Goal: Information Seeking & Learning: Find specific fact

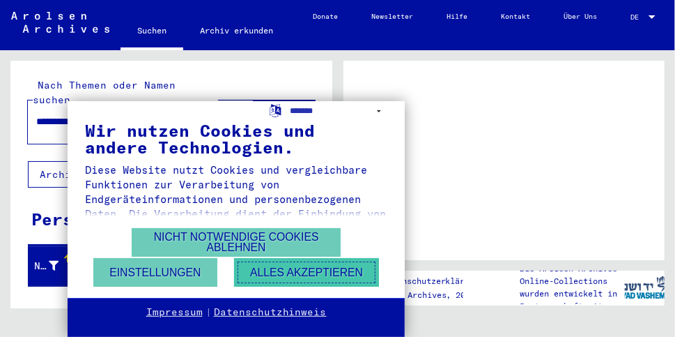
click at [307, 272] on button "Alles akzeptieren" at bounding box center [306, 272] width 145 height 29
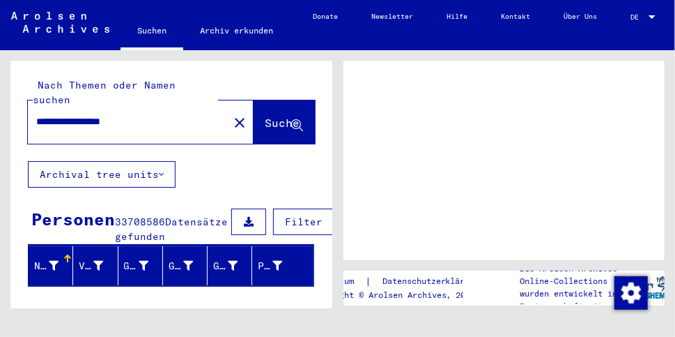
click at [641, 16] on span "DE" at bounding box center [638, 17] width 15 height 8
click at [654, 15] on div at bounding box center [652, 16] width 7 height 3
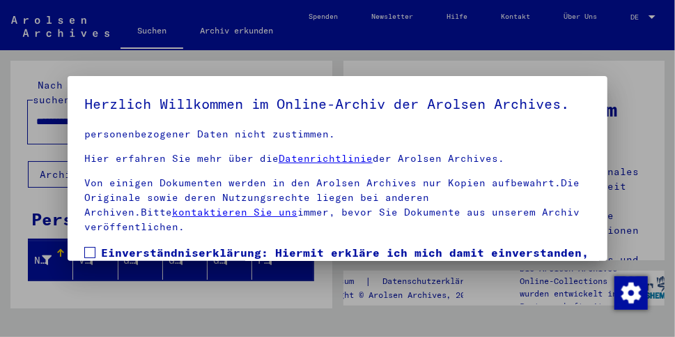
scroll to position [103, 0]
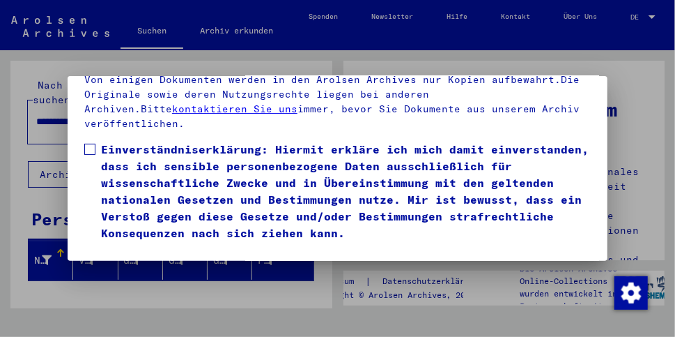
click at [136, 248] on button "Ich stimme zu" at bounding box center [136, 261] width 105 height 26
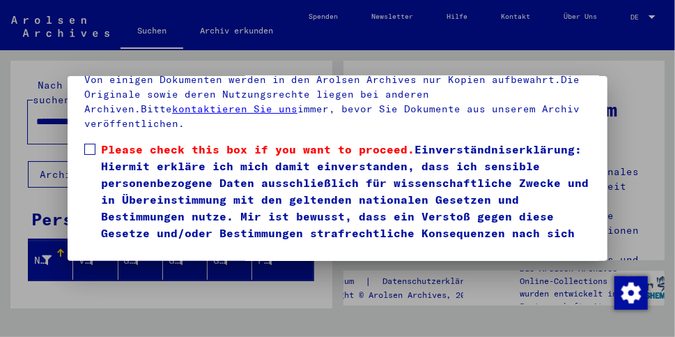
scroll to position [238, 0]
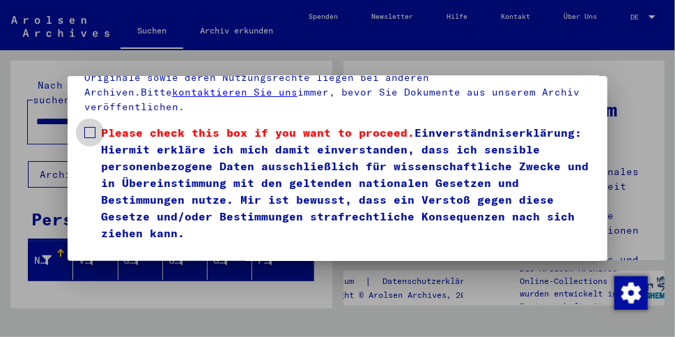
click at [93, 127] on span at bounding box center [89, 132] width 11 height 11
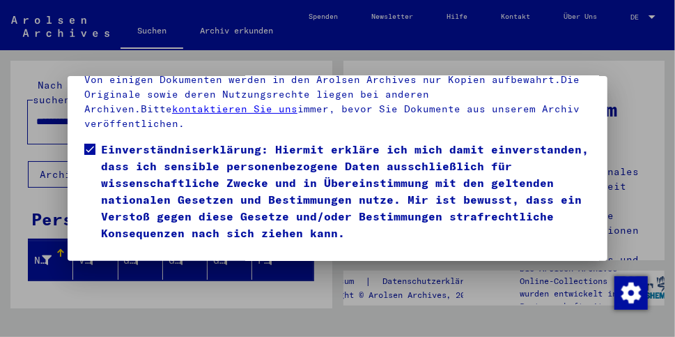
click at [167, 248] on button "Ich stimme zu" at bounding box center [136, 261] width 105 height 26
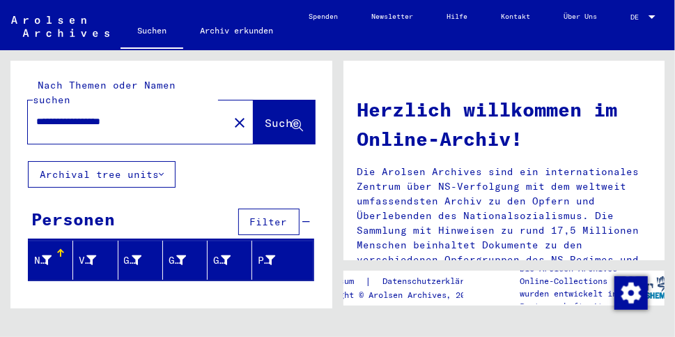
click at [658, 13] on div at bounding box center [652, 17] width 13 height 8
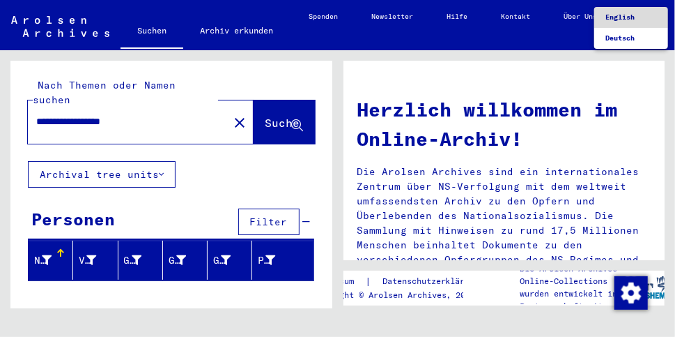
click at [642, 19] on span "English" at bounding box center [631, 17] width 52 height 21
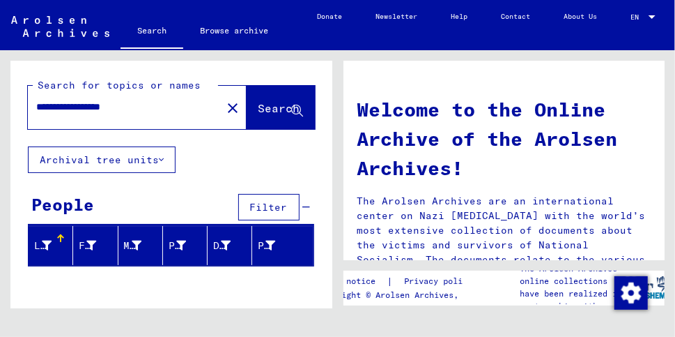
click at [259, 109] on span "Search" at bounding box center [280, 108] width 42 height 14
click at [73, 106] on input "**********" at bounding box center [120, 107] width 169 height 15
click at [181, 108] on input "**********" at bounding box center [120, 107] width 169 height 15
drag, startPoint x: 181, startPoint y: 108, endPoint x: 72, endPoint y: 107, distance: 108.7
click at [72, 107] on input "**********" at bounding box center [120, 107] width 169 height 15
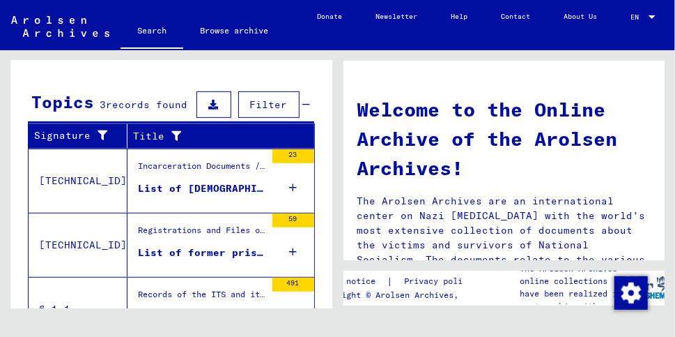
scroll to position [234, 0]
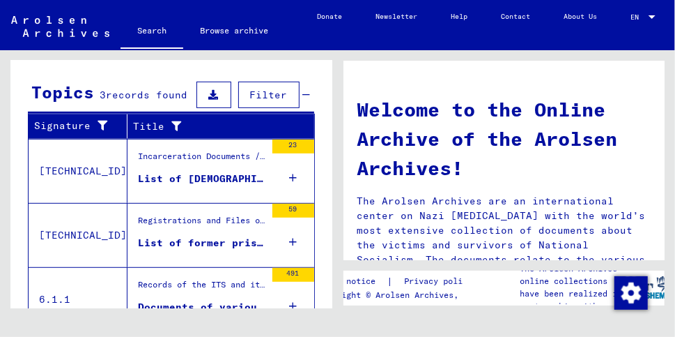
click at [213, 180] on div "List of [DEMOGRAPHIC_DATA] prisoners fron various CCs, last adress in [GEOGRAPH…" at bounding box center [202, 178] width 128 height 15
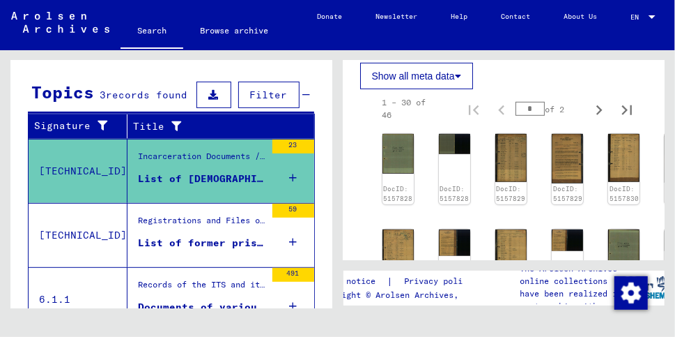
scroll to position [359, 1]
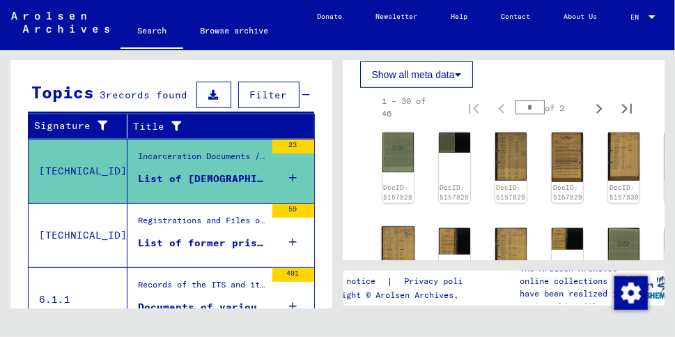
click at [401, 226] on img at bounding box center [397, 250] width 33 height 48
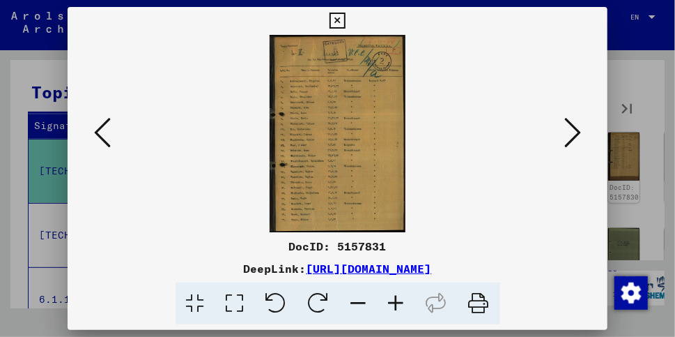
click at [400, 300] on icon at bounding box center [397, 303] width 38 height 43
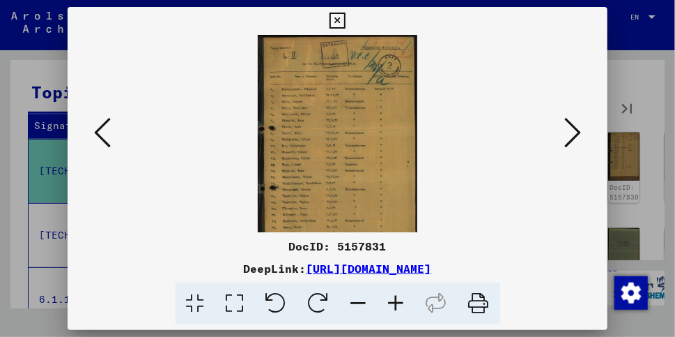
click at [400, 300] on icon at bounding box center [397, 303] width 38 height 43
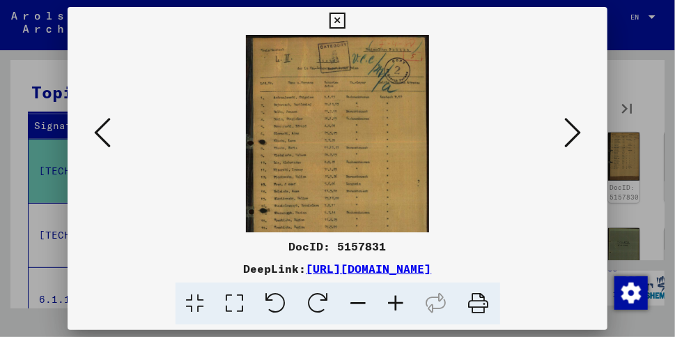
click at [400, 300] on icon at bounding box center [397, 303] width 38 height 43
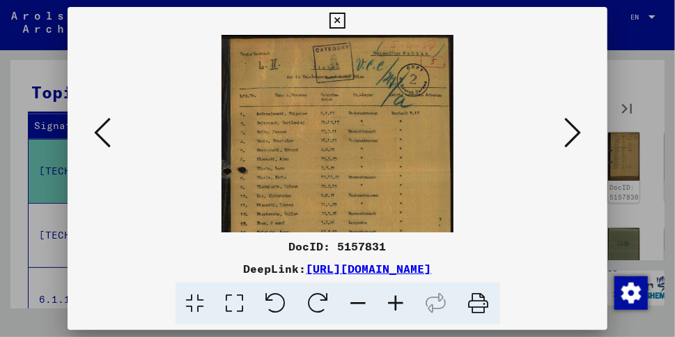
click at [400, 300] on icon at bounding box center [397, 303] width 38 height 43
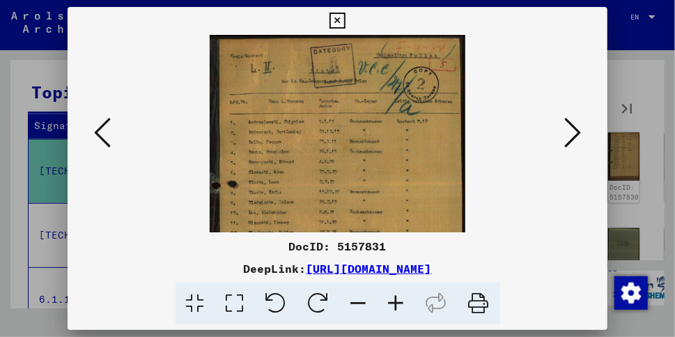
click at [400, 300] on icon at bounding box center [397, 303] width 38 height 43
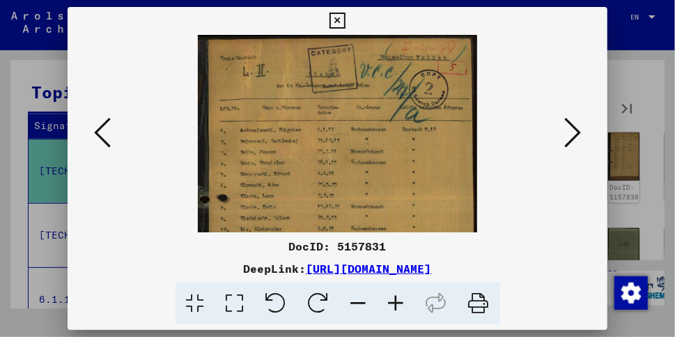
click at [400, 300] on icon at bounding box center [397, 303] width 38 height 43
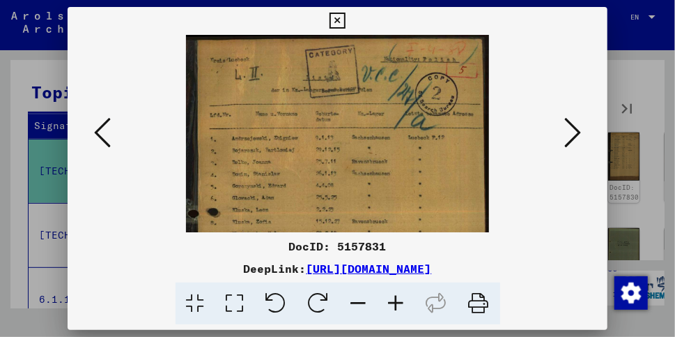
click at [400, 300] on icon at bounding box center [397, 303] width 38 height 43
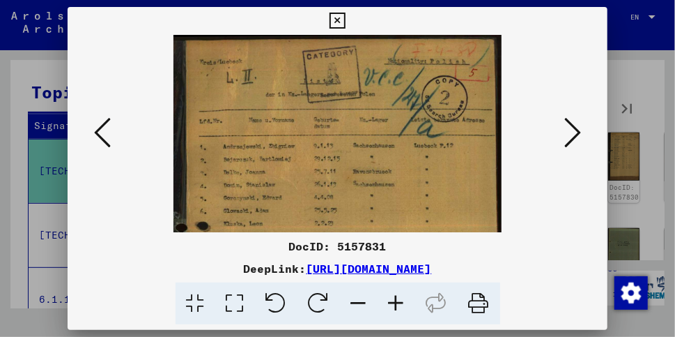
click at [400, 300] on icon at bounding box center [397, 303] width 38 height 43
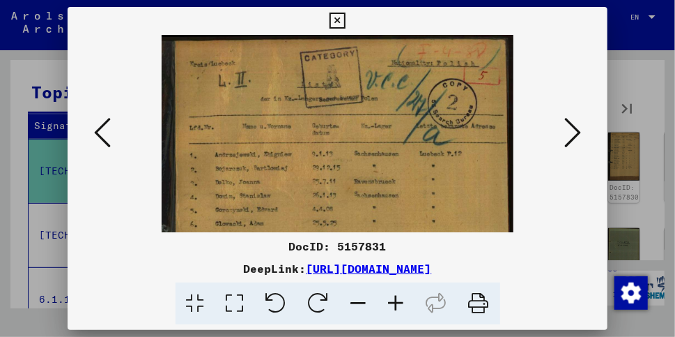
click at [400, 300] on icon at bounding box center [397, 303] width 38 height 43
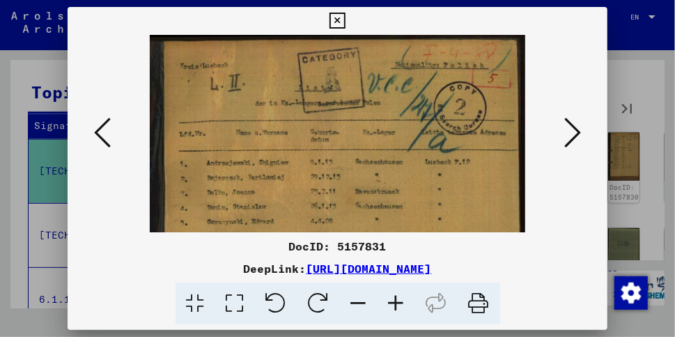
click at [400, 300] on icon at bounding box center [397, 303] width 38 height 43
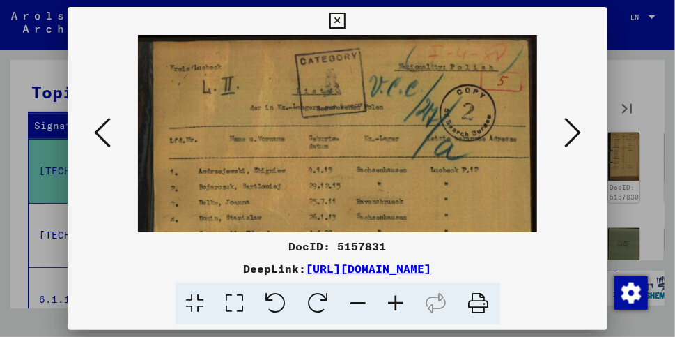
click at [577, 134] on icon at bounding box center [572, 132] width 17 height 33
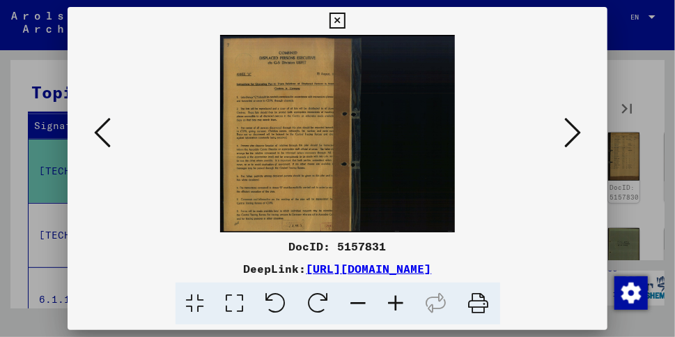
click at [577, 134] on icon at bounding box center [572, 132] width 17 height 33
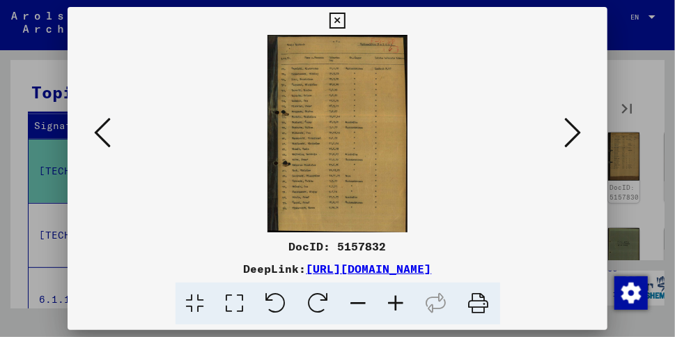
click at [326, 153] on img at bounding box center [338, 133] width 140 height 197
click at [398, 303] on icon at bounding box center [397, 303] width 38 height 43
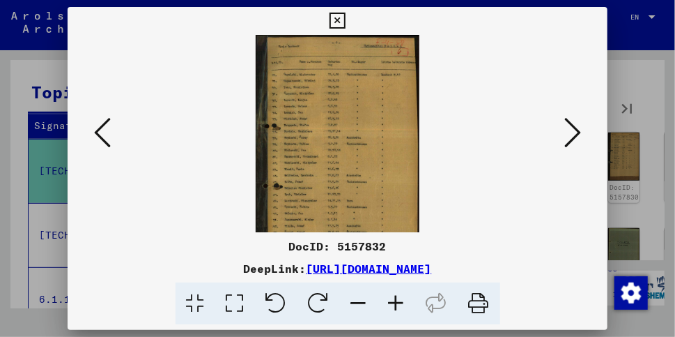
click at [398, 303] on icon at bounding box center [397, 303] width 38 height 43
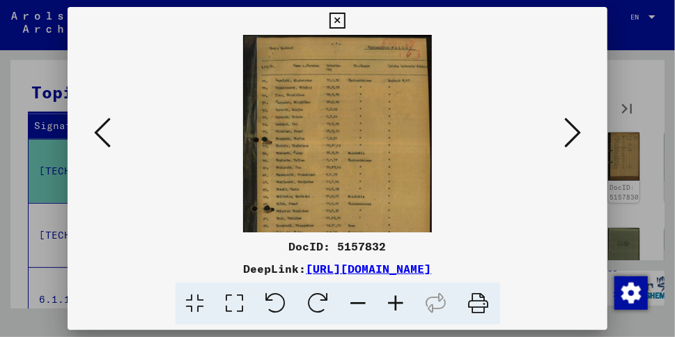
click at [398, 303] on icon at bounding box center [397, 303] width 38 height 43
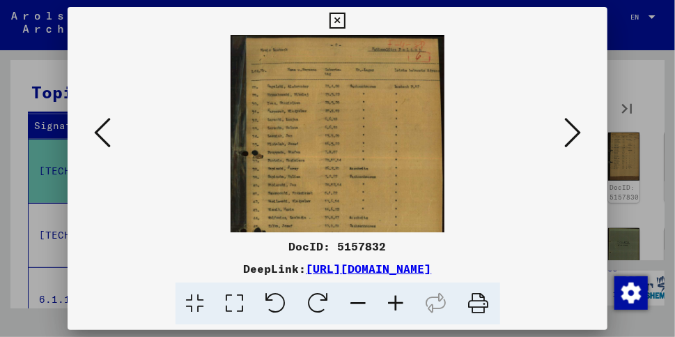
click at [398, 303] on icon at bounding box center [397, 303] width 38 height 43
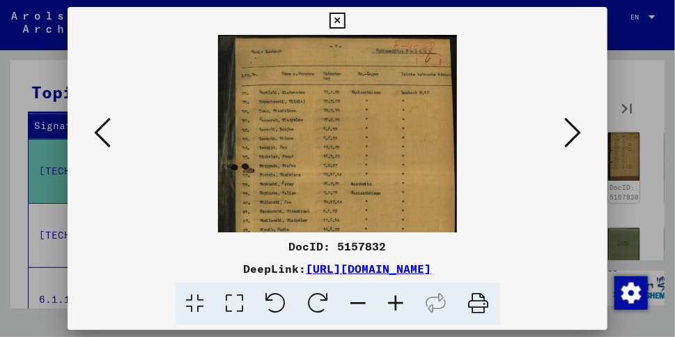
click at [398, 303] on icon at bounding box center [397, 303] width 38 height 43
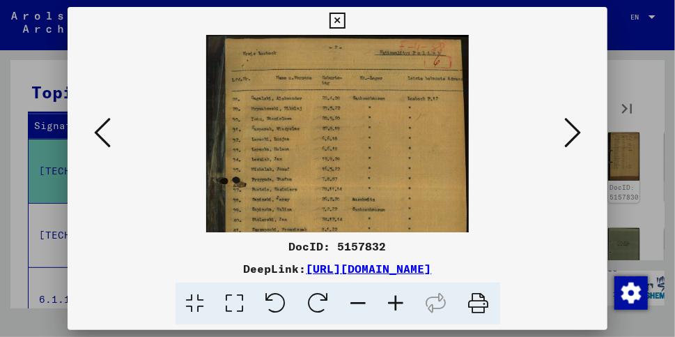
click at [398, 303] on icon at bounding box center [397, 303] width 38 height 43
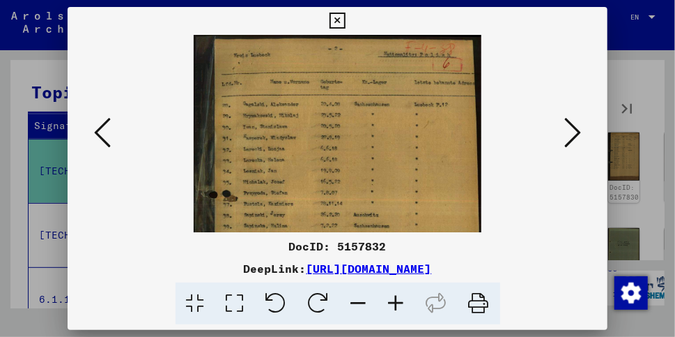
click at [398, 303] on icon at bounding box center [397, 303] width 38 height 43
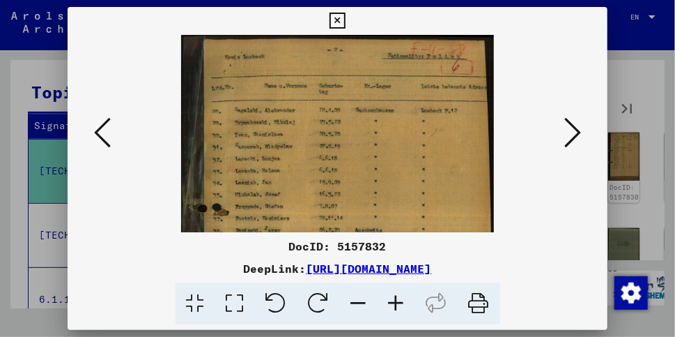
click at [355, 300] on icon at bounding box center [359, 303] width 38 height 43
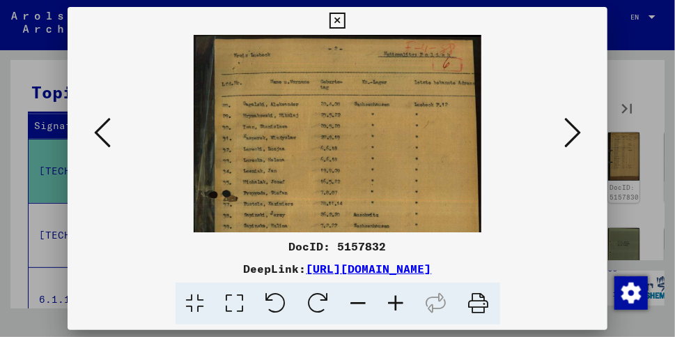
click at [355, 300] on icon at bounding box center [359, 303] width 38 height 43
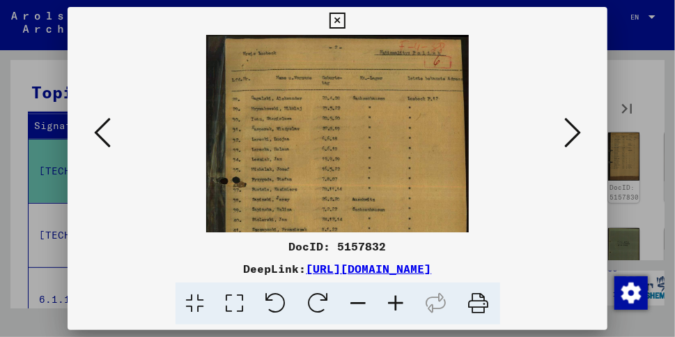
click at [355, 300] on icon at bounding box center [359, 303] width 38 height 43
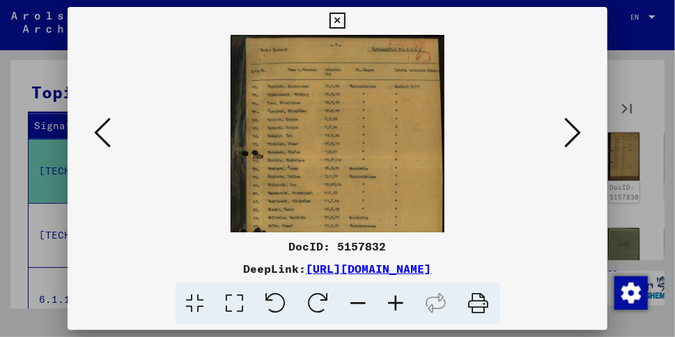
click at [355, 300] on icon at bounding box center [359, 303] width 38 height 43
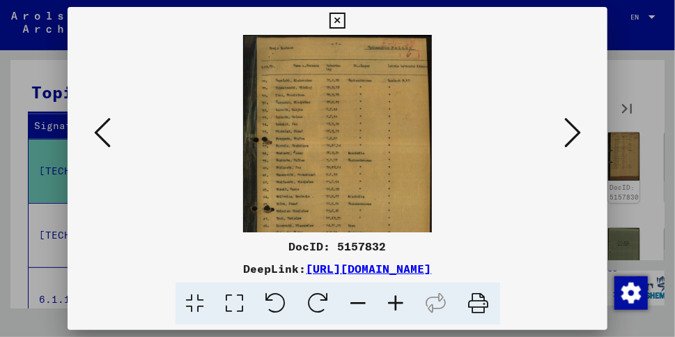
click at [355, 300] on icon at bounding box center [359, 303] width 38 height 43
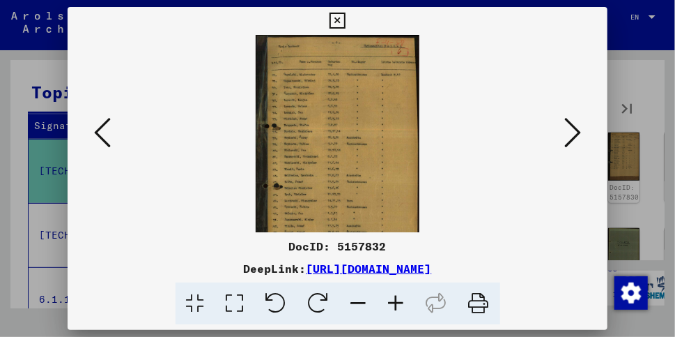
click at [355, 300] on icon at bounding box center [359, 303] width 38 height 43
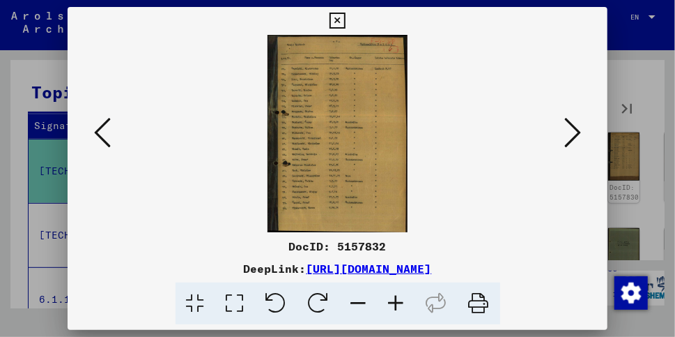
click at [355, 300] on icon at bounding box center [359, 303] width 38 height 43
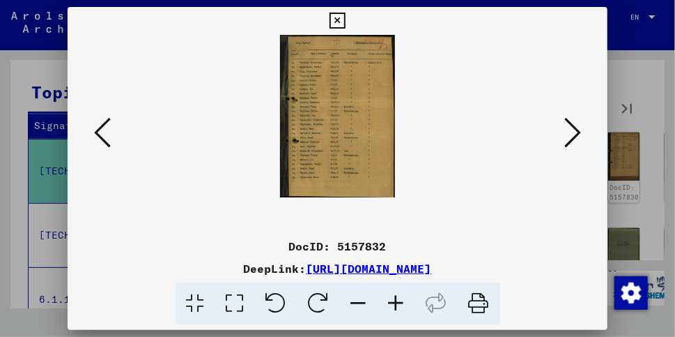
click at [576, 132] on icon at bounding box center [572, 132] width 17 height 33
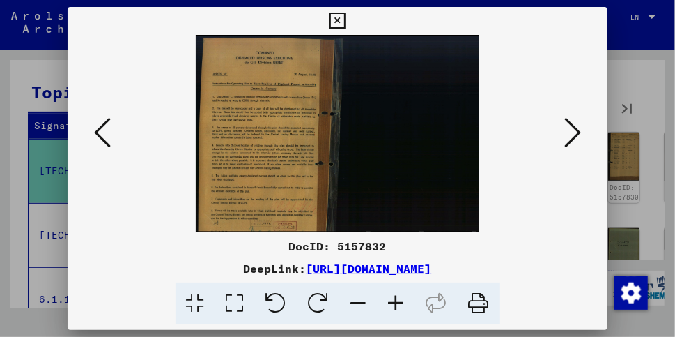
click at [576, 131] on icon at bounding box center [572, 132] width 17 height 33
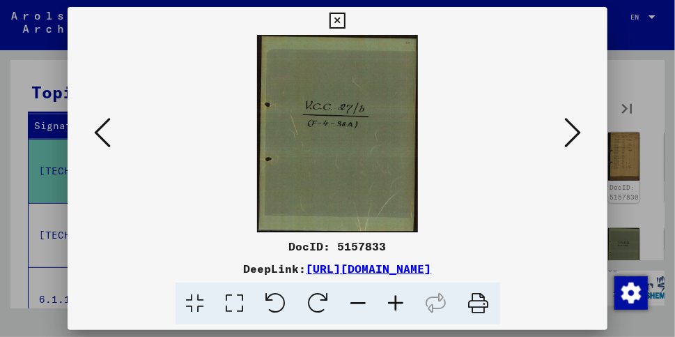
click at [576, 131] on icon at bounding box center [572, 132] width 17 height 33
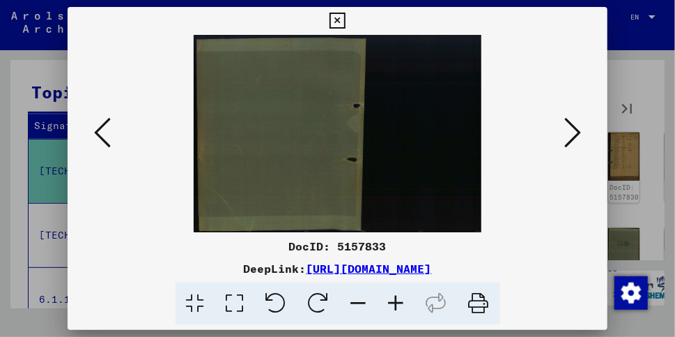
click at [576, 131] on icon at bounding box center [572, 132] width 17 height 33
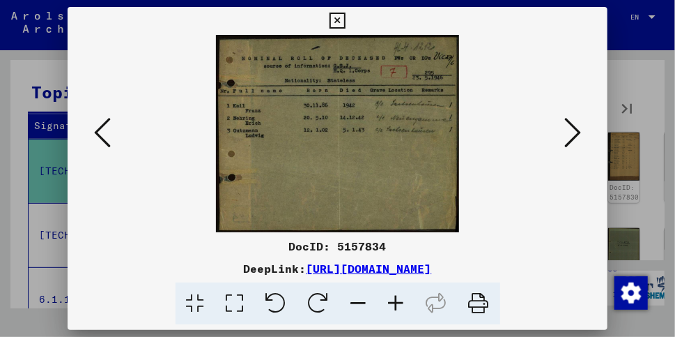
click at [576, 131] on icon at bounding box center [572, 132] width 17 height 33
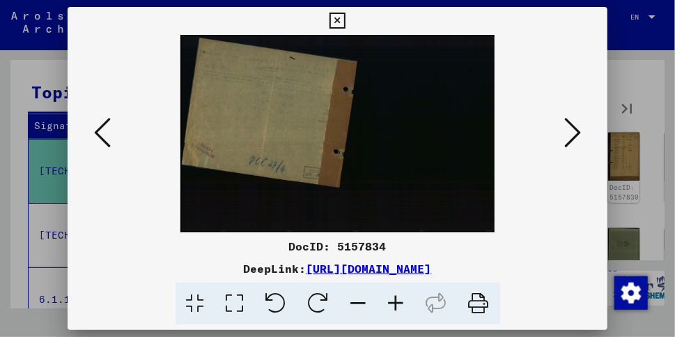
click at [576, 131] on icon at bounding box center [572, 132] width 17 height 33
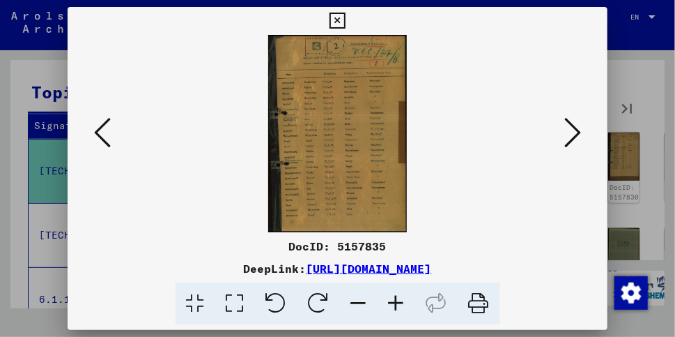
click at [576, 131] on icon at bounding box center [572, 132] width 17 height 33
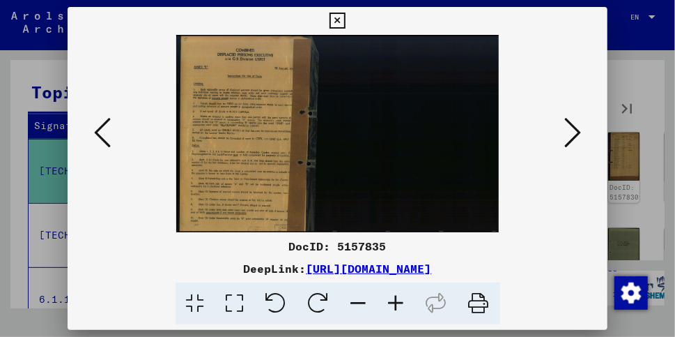
click at [576, 131] on icon at bounding box center [572, 132] width 17 height 33
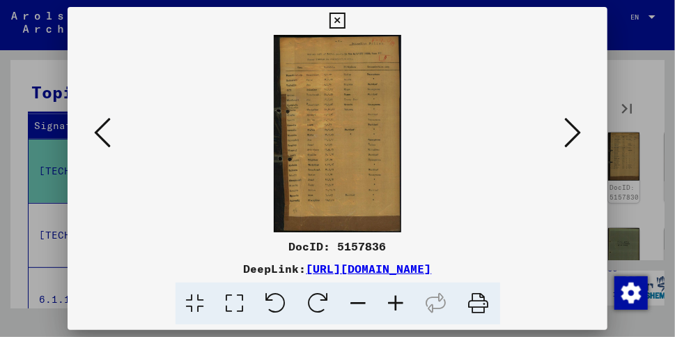
click at [576, 131] on icon at bounding box center [572, 132] width 17 height 33
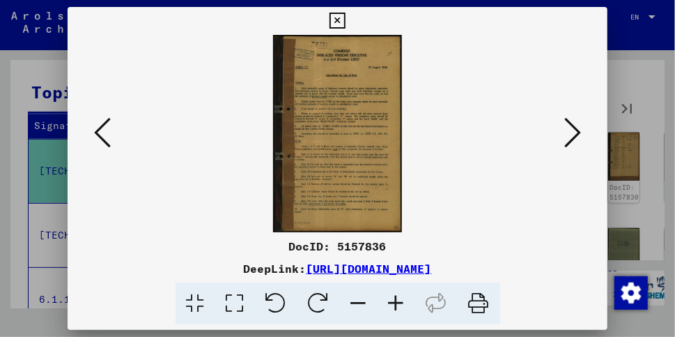
click at [576, 131] on icon at bounding box center [572, 132] width 17 height 33
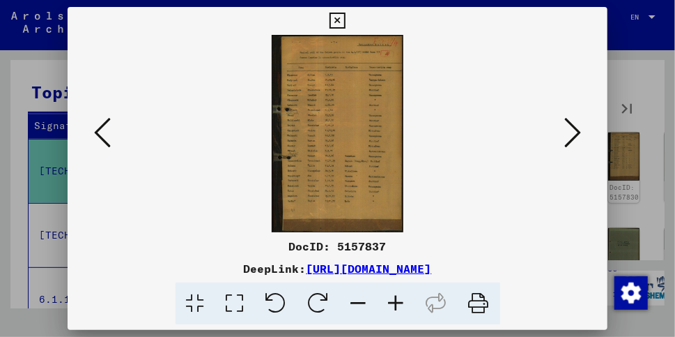
click at [576, 131] on icon at bounding box center [572, 132] width 17 height 33
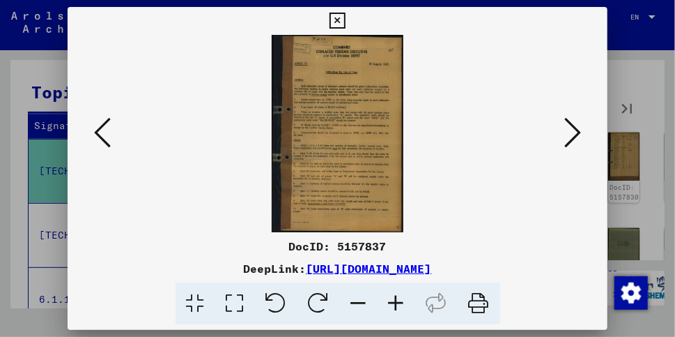
click at [576, 131] on icon at bounding box center [572, 132] width 17 height 33
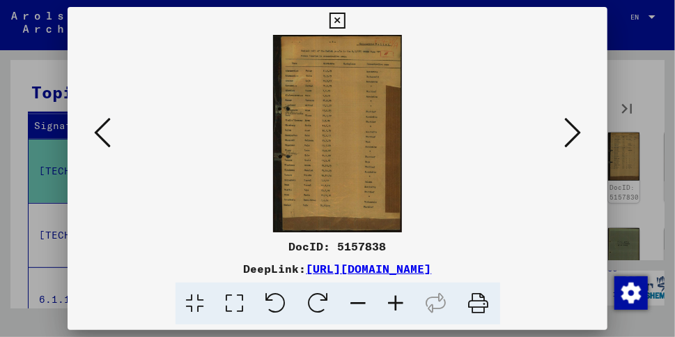
click at [576, 131] on icon at bounding box center [572, 132] width 17 height 33
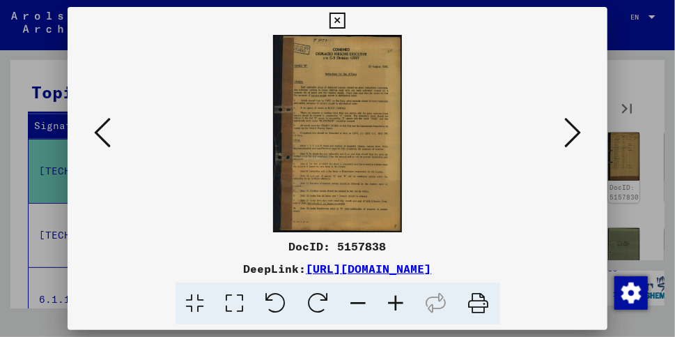
click at [576, 131] on icon at bounding box center [572, 132] width 17 height 33
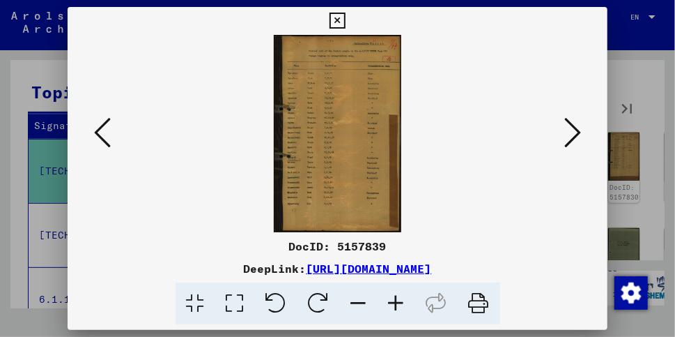
click at [576, 131] on icon at bounding box center [572, 132] width 17 height 33
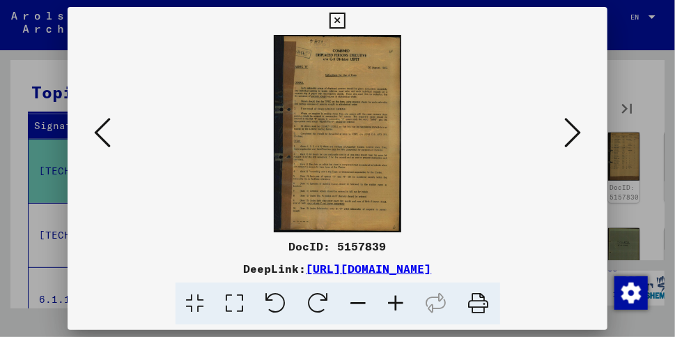
click at [576, 131] on icon at bounding box center [572, 132] width 17 height 33
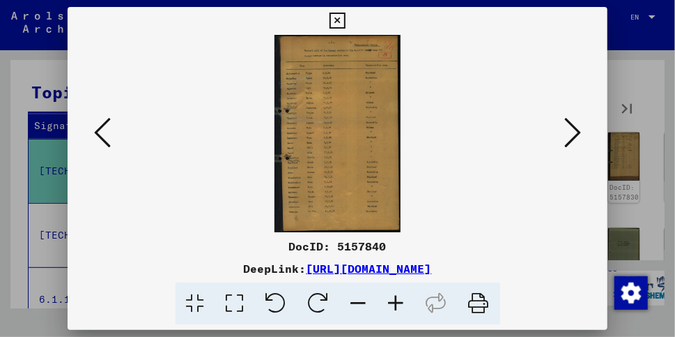
click at [339, 18] on icon at bounding box center [338, 21] width 16 height 17
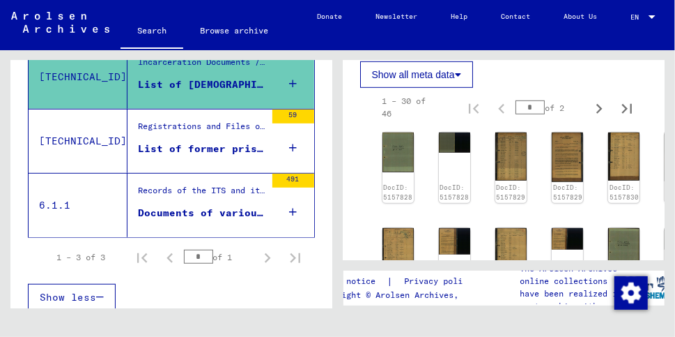
scroll to position [0, 0]
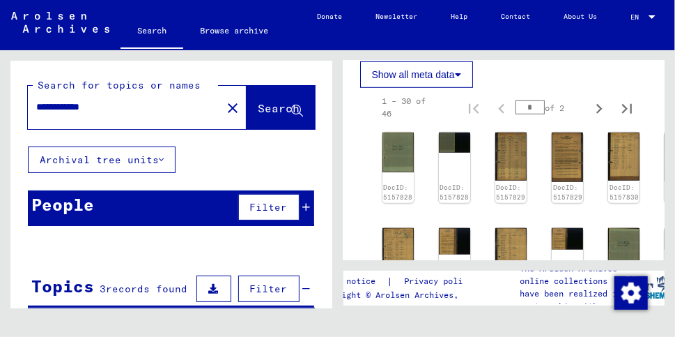
click at [149, 108] on input "**********" at bounding box center [124, 107] width 177 height 15
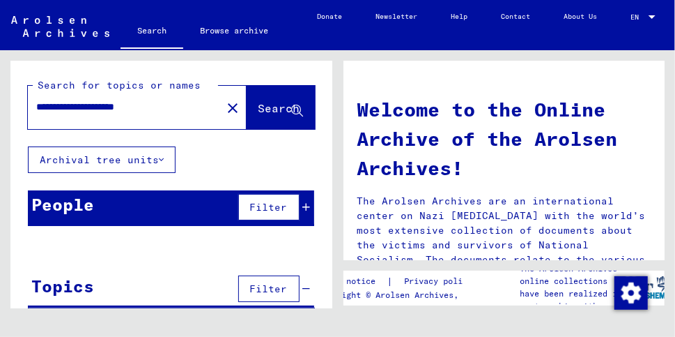
click at [177, 109] on input "**********" at bounding box center [120, 107] width 169 height 15
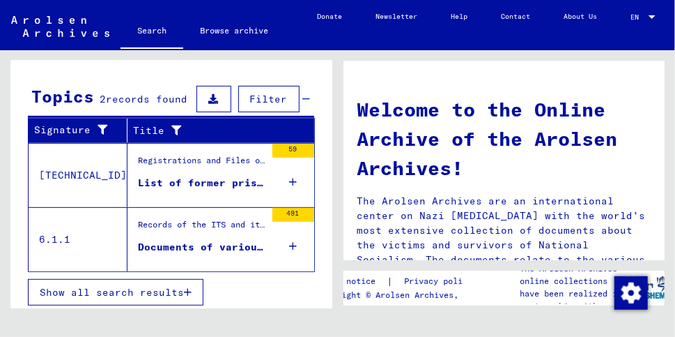
scroll to position [194, 0]
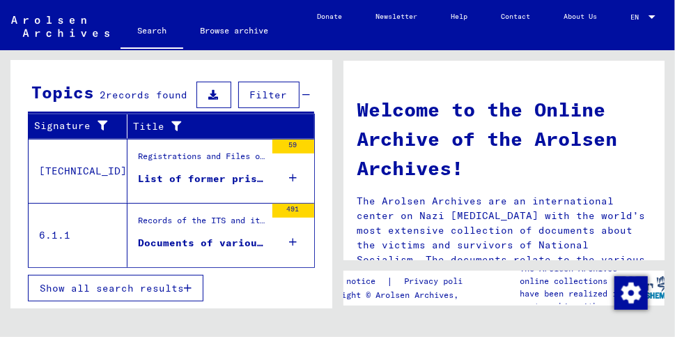
click at [216, 245] on div "Documents of various National Tracing Bureaux I, A - I" at bounding box center [202, 243] width 128 height 15
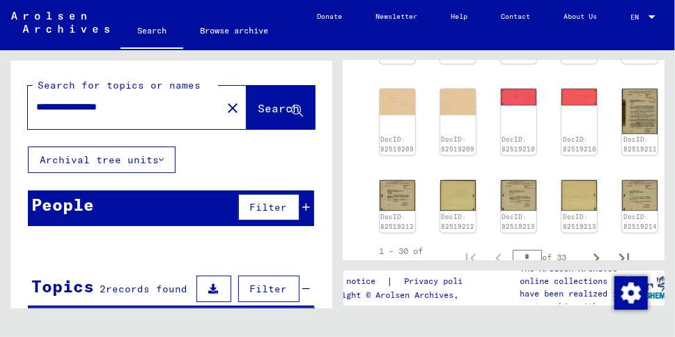
drag, startPoint x: 155, startPoint y: 109, endPoint x: 73, endPoint y: 104, distance: 81.7
click at [73, 104] on input "**********" at bounding box center [124, 107] width 177 height 15
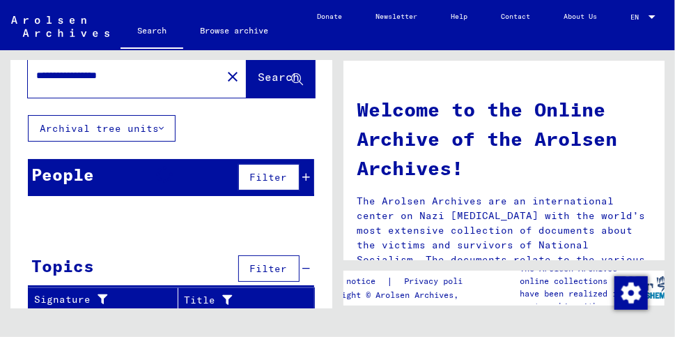
scroll to position [25, 0]
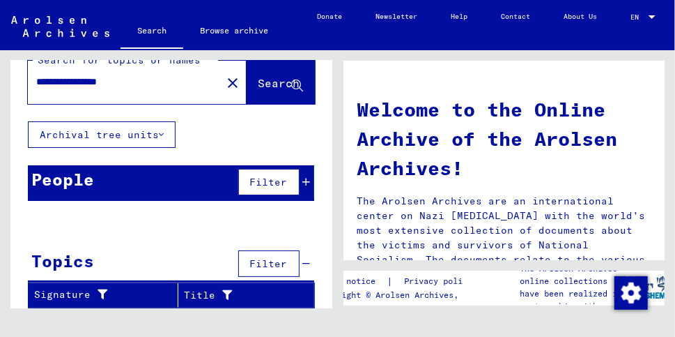
drag, startPoint x: 145, startPoint y: 84, endPoint x: 75, endPoint y: 84, distance: 70.4
click at [75, 84] on input "**********" at bounding box center [120, 82] width 169 height 15
type input "*****"
click at [234, 32] on link "Browse archive" at bounding box center [234, 30] width 102 height 33
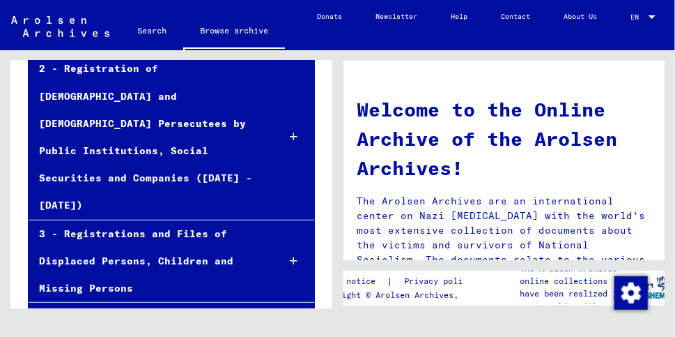
scroll to position [196, 0]
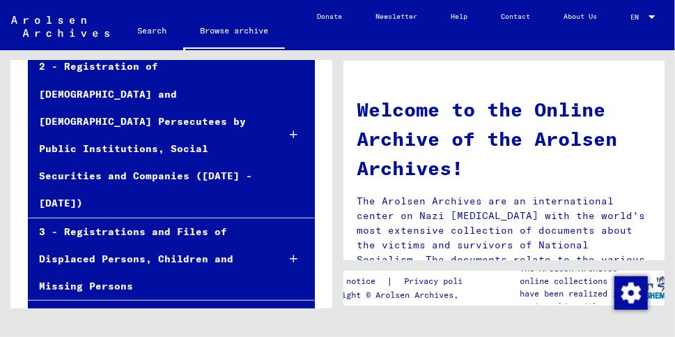
click at [174, 218] on div "3 - Registrations and Files of Displaced Persons, Children and Missing Persons" at bounding box center [148, 259] width 238 height 82
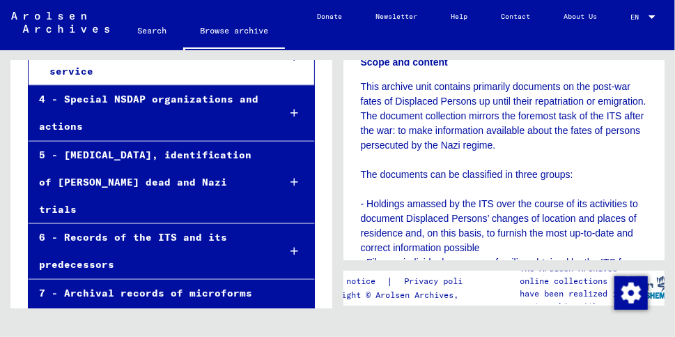
scroll to position [578, 0]
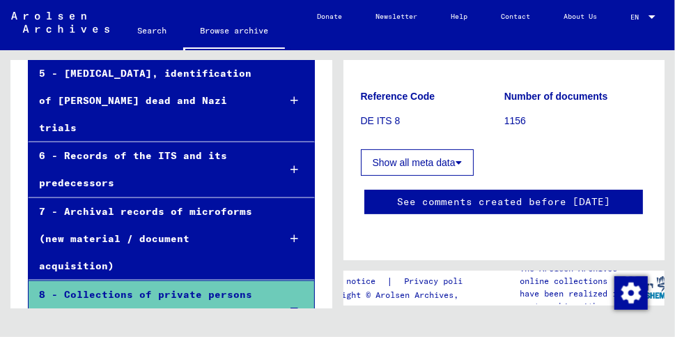
scroll to position [674, 0]
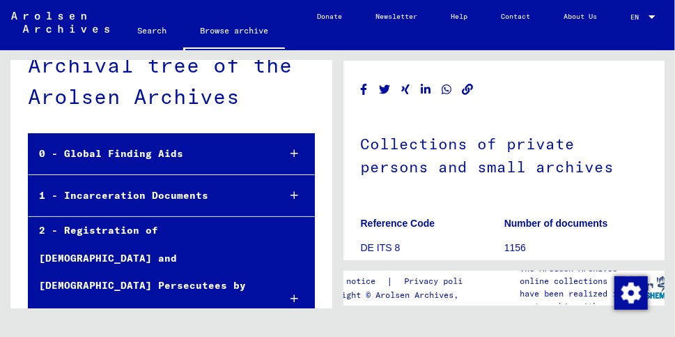
scroll to position [31, 0]
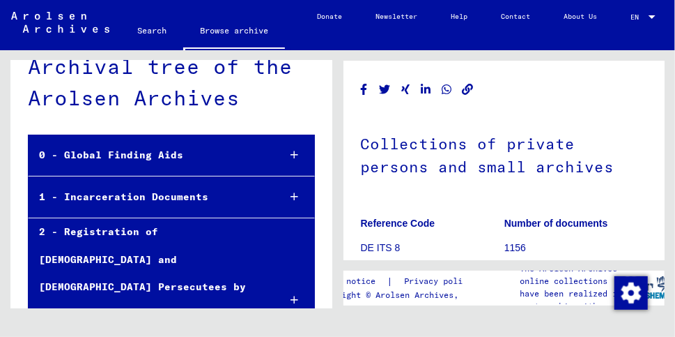
click at [164, 158] on div "0 - Global Finding Aids" at bounding box center [148, 154] width 239 height 27
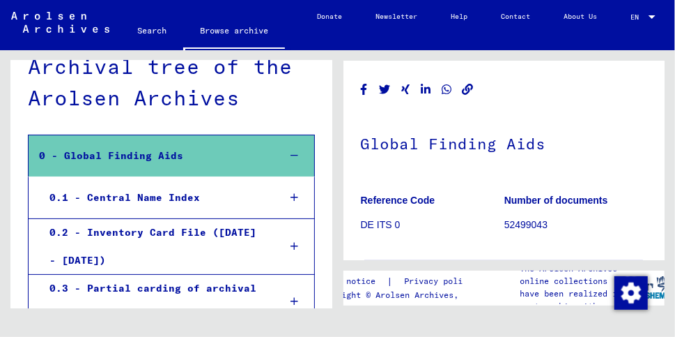
click at [174, 199] on div "0.1 - Central Name Index" at bounding box center [153, 197] width 229 height 27
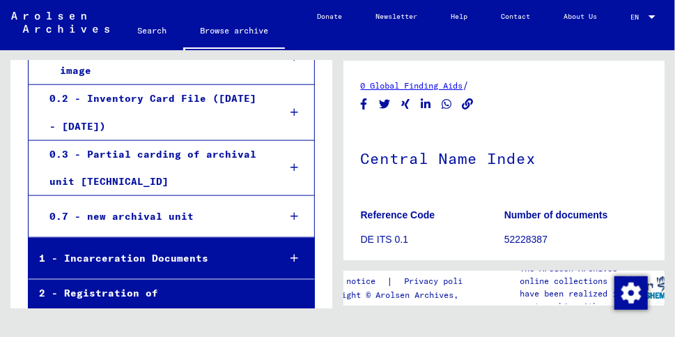
scroll to position [749, 0]
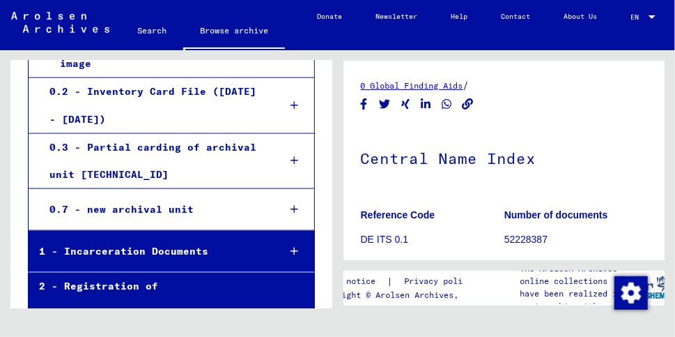
click at [175, 204] on div "0.7 - new archival unit" at bounding box center [153, 209] width 229 height 27
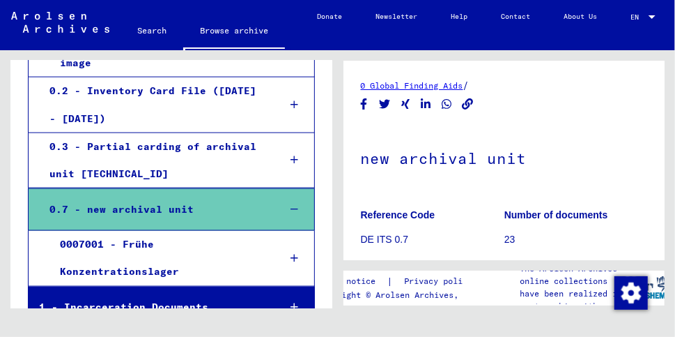
click at [142, 239] on div "0007001 - Frühe Konzentrationslager" at bounding box center [158, 258] width 218 height 54
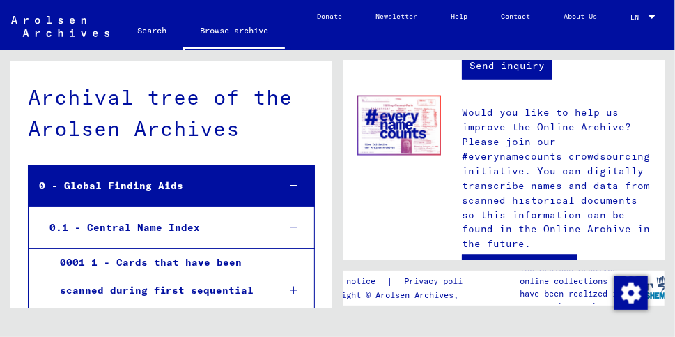
scroll to position [934, 0]
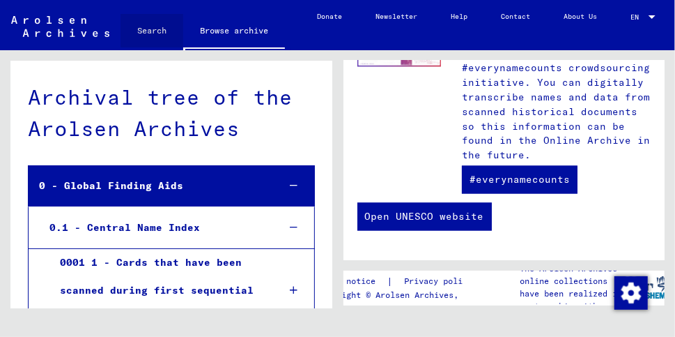
click at [160, 30] on link "Search" at bounding box center [152, 30] width 63 height 33
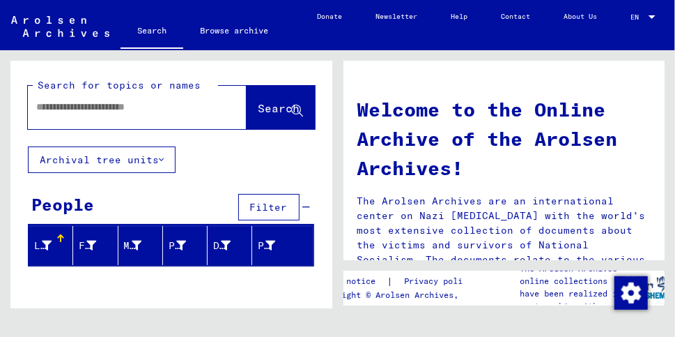
click at [103, 111] on input "text" at bounding box center [120, 107] width 169 height 15
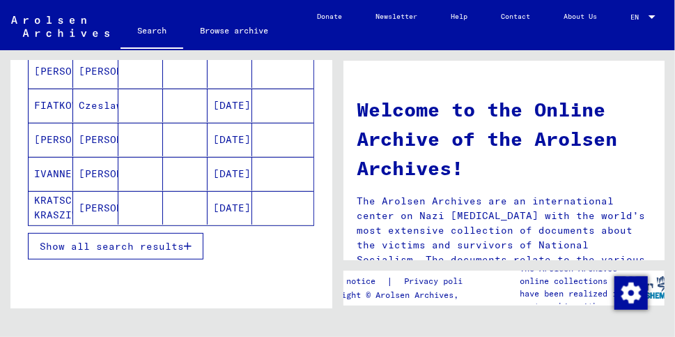
scroll to position [220, 0]
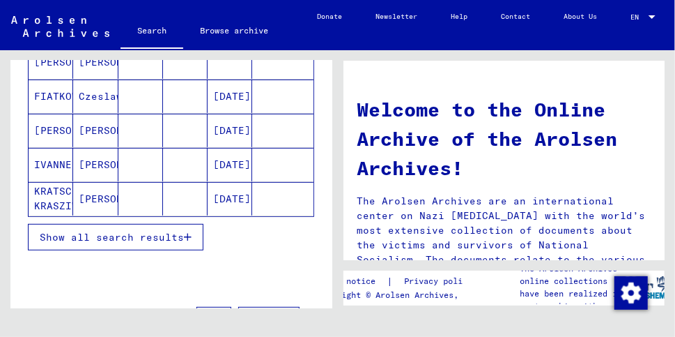
click at [183, 239] on span "Show all search results" at bounding box center [112, 237] width 144 height 13
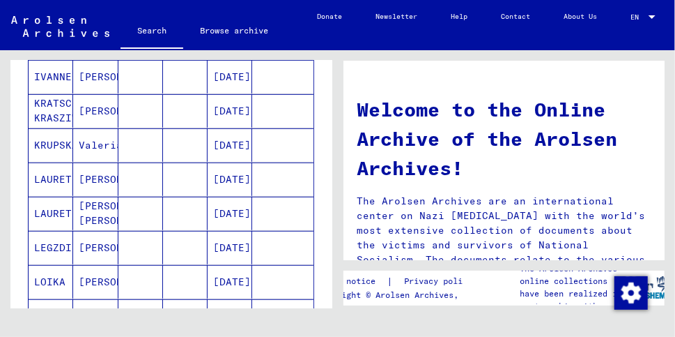
scroll to position [301, 0]
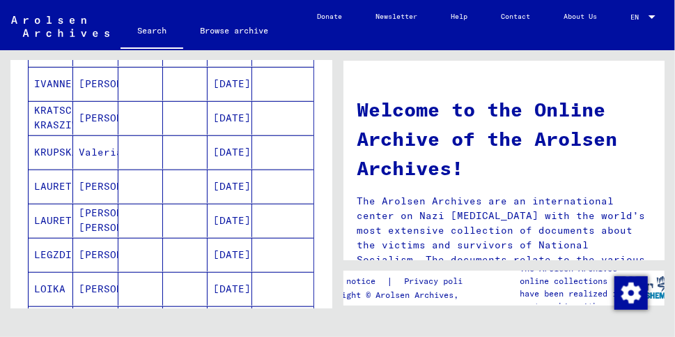
click at [63, 85] on mat-cell "IVANNENKO" at bounding box center [51, 83] width 45 height 33
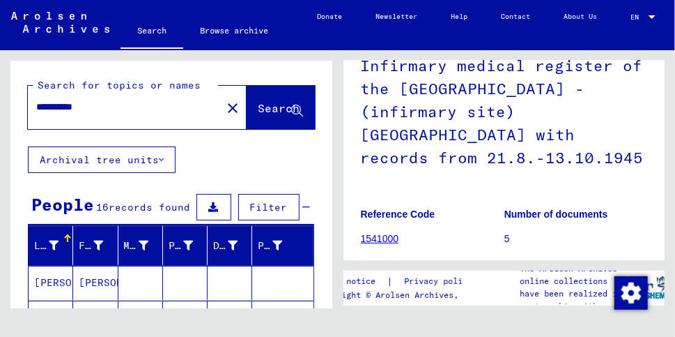
click at [108, 107] on input "**********" at bounding box center [124, 107] width 177 height 15
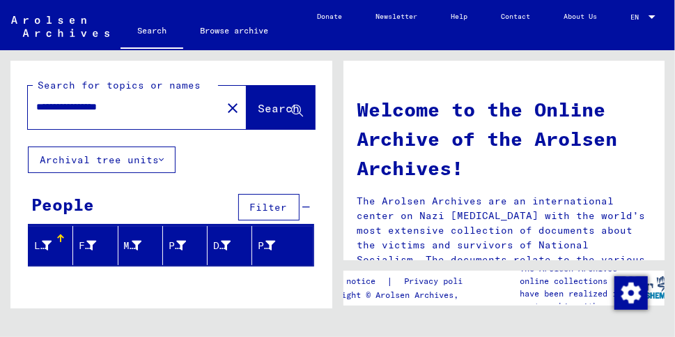
drag, startPoint x: 147, startPoint y: 107, endPoint x: 105, endPoint y: 106, distance: 42.5
click at [105, 106] on input "**********" at bounding box center [120, 107] width 169 height 15
drag, startPoint x: 146, startPoint y: 107, endPoint x: 104, endPoint y: 107, distance: 41.8
click at [104, 107] on input "**********" at bounding box center [120, 107] width 169 height 15
click at [54, 106] on input "**********" at bounding box center [120, 107] width 169 height 15
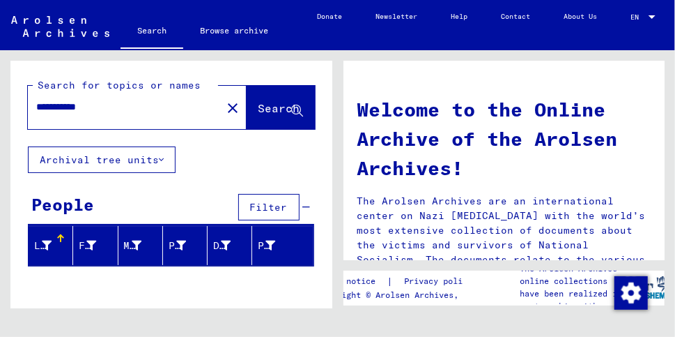
click at [120, 113] on input "**********" at bounding box center [120, 107] width 169 height 15
type input "**********"
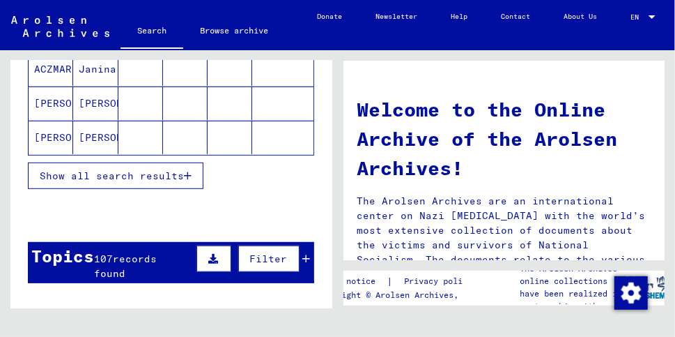
scroll to position [298, 0]
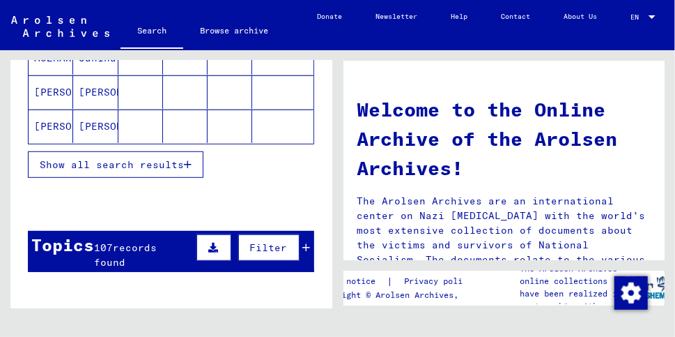
click at [187, 167] on icon "button" at bounding box center [188, 165] width 8 height 10
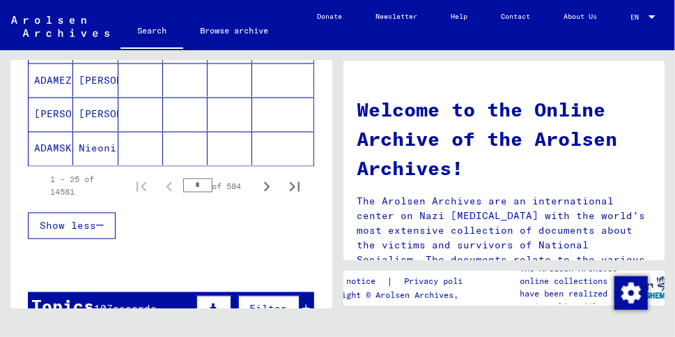
scroll to position [957, 0]
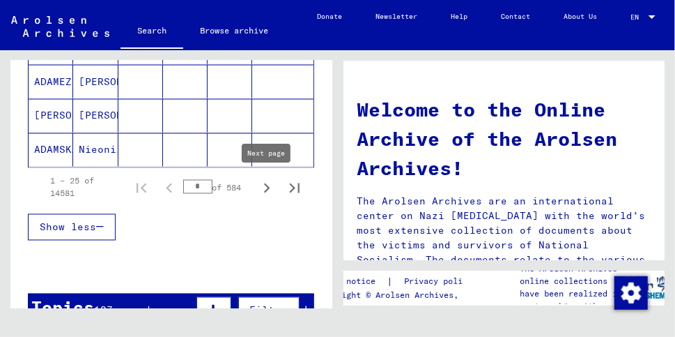
click at [267, 185] on icon "Next page" at bounding box center [267, 188] width 6 height 10
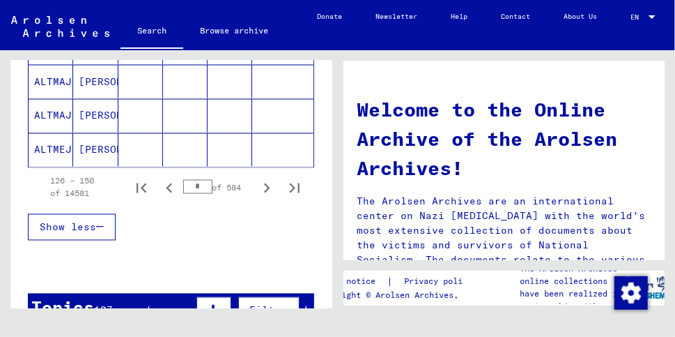
click at [267, 185] on icon "Next page" at bounding box center [267, 188] width 6 height 10
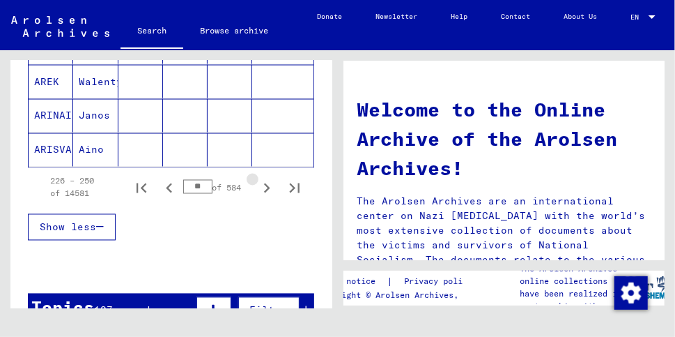
click at [267, 185] on icon "Next page" at bounding box center [267, 188] width 6 height 10
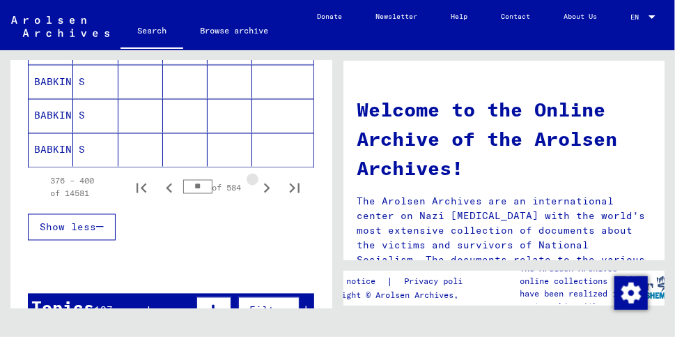
click at [267, 185] on icon "Next page" at bounding box center [267, 188] width 6 height 10
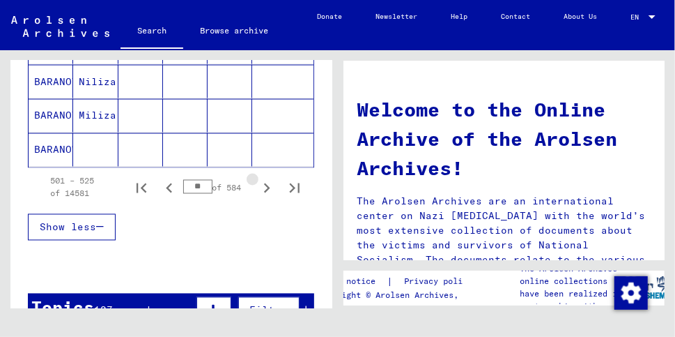
click at [267, 185] on icon "Next page" at bounding box center [267, 188] width 6 height 10
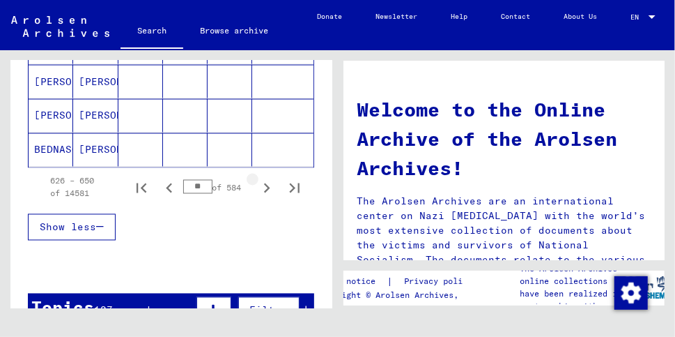
click at [267, 185] on icon "Next page" at bounding box center [267, 188] width 6 height 10
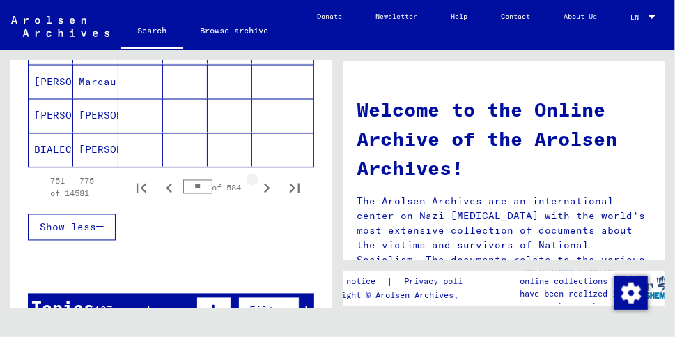
click at [267, 185] on icon "Next page" at bounding box center [267, 188] width 6 height 10
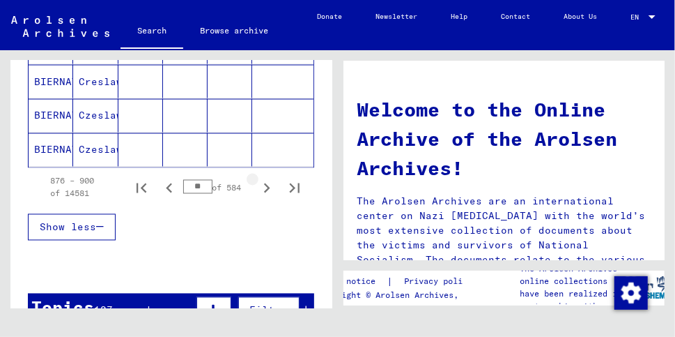
click at [267, 185] on icon "Next page" at bounding box center [267, 188] width 6 height 10
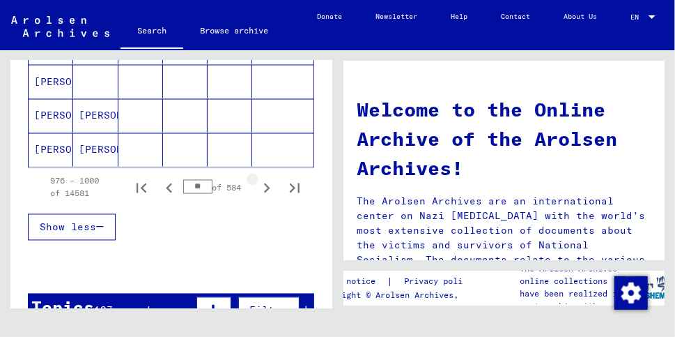
scroll to position [960, 0]
click at [267, 185] on icon "Next page" at bounding box center [267, 188] width 6 height 10
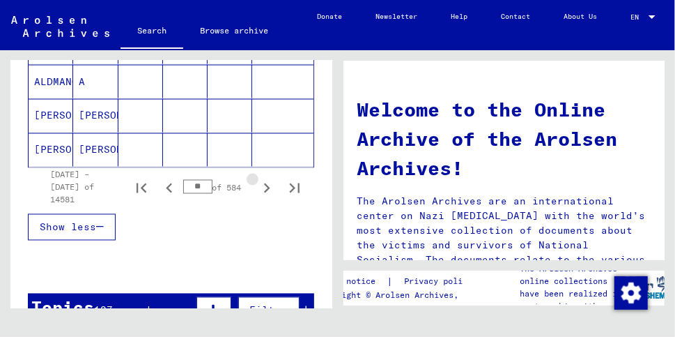
click at [267, 185] on icon "Next page" at bounding box center [267, 188] width 6 height 10
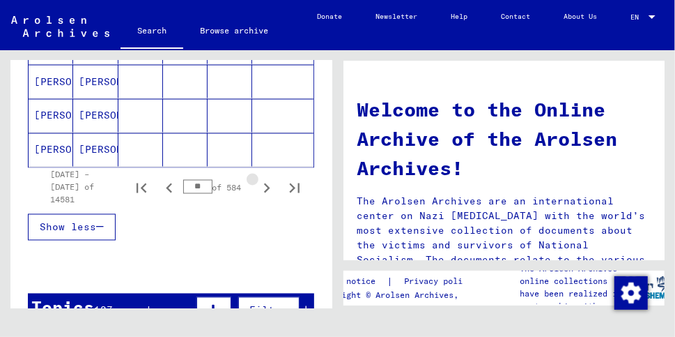
click at [267, 185] on icon "Next page" at bounding box center [267, 188] width 6 height 10
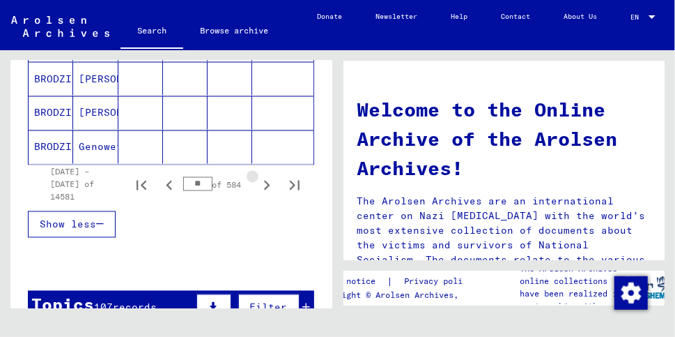
click at [267, 185] on icon "Next page" at bounding box center [267, 185] width 6 height 10
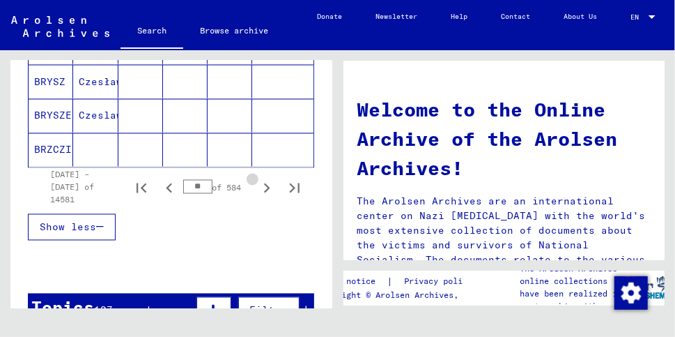
click at [267, 185] on icon "Next page" at bounding box center [267, 188] width 6 height 10
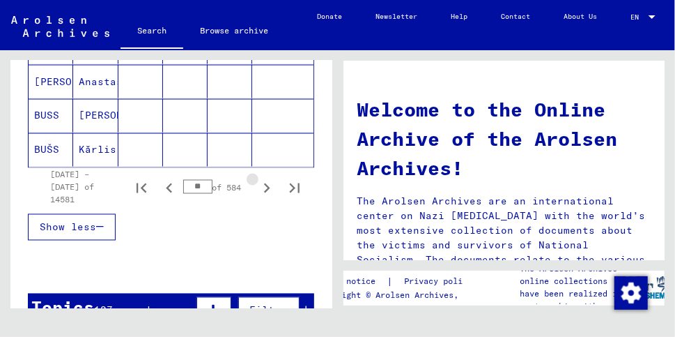
click at [267, 185] on icon "Next page" at bounding box center [267, 188] width 6 height 10
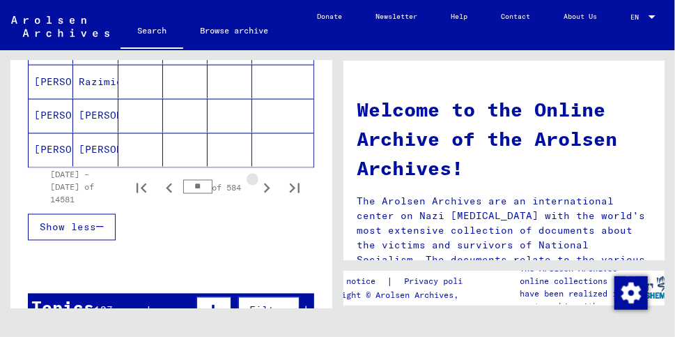
click at [267, 185] on icon "Next page" at bounding box center [267, 188] width 6 height 10
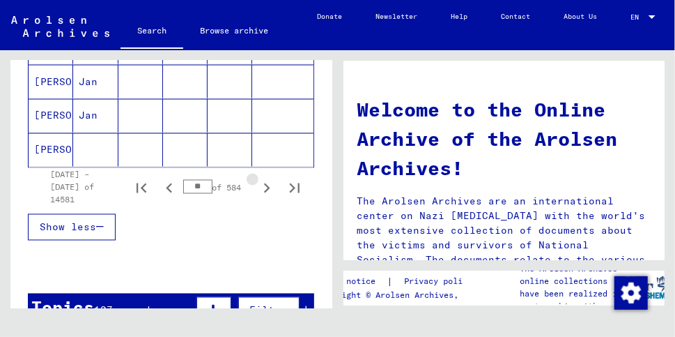
click at [267, 185] on icon "Next page" at bounding box center [267, 188] width 6 height 10
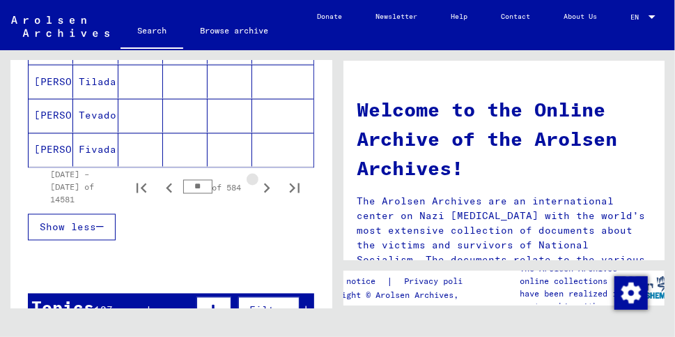
click at [267, 185] on icon "Next page" at bounding box center [267, 188] width 6 height 10
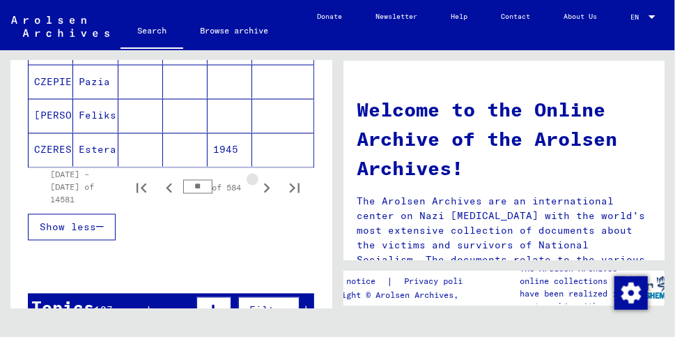
click at [267, 185] on icon "Next page" at bounding box center [267, 188] width 6 height 10
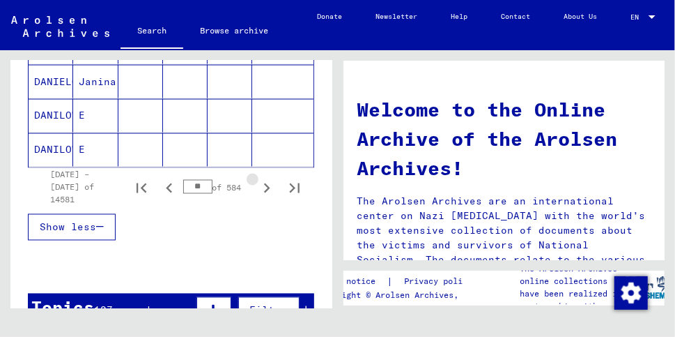
click at [267, 185] on icon "Next page" at bounding box center [267, 188] width 6 height 10
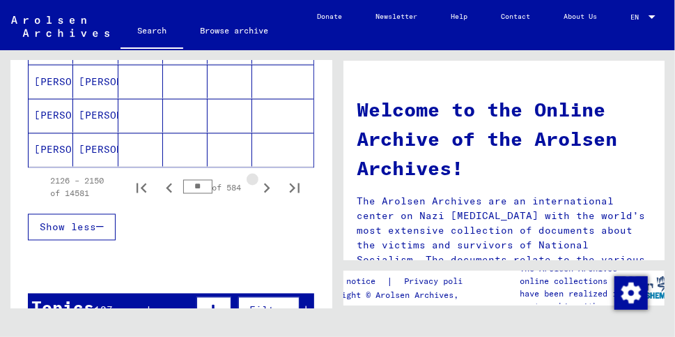
click at [267, 185] on icon "Next page" at bounding box center [267, 188] width 6 height 10
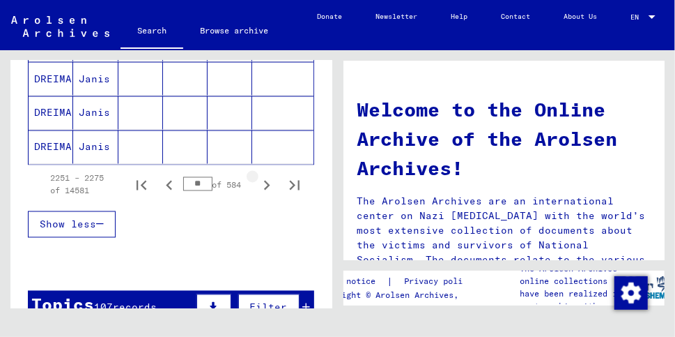
scroll to position [957, 0]
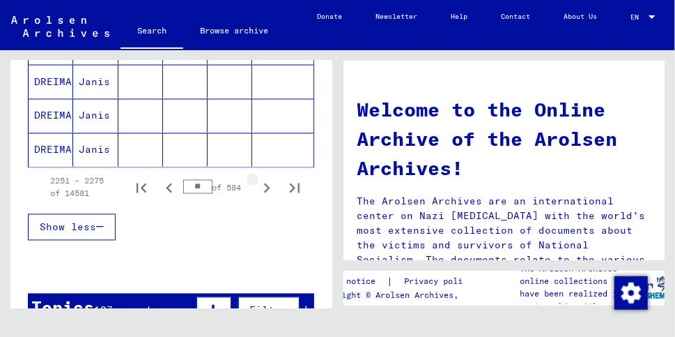
click at [267, 185] on icon "Next page" at bounding box center [267, 188] width 6 height 10
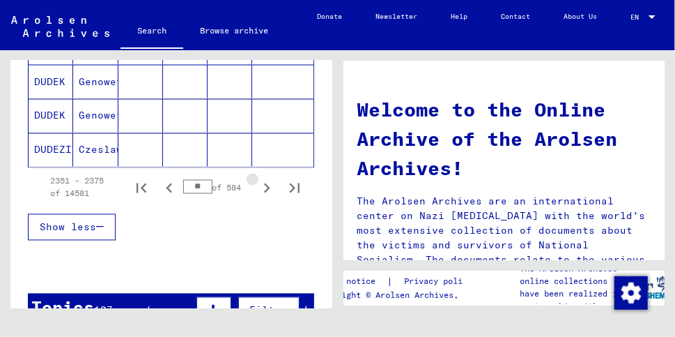
click at [267, 185] on icon "Next page" at bounding box center [267, 188] width 6 height 10
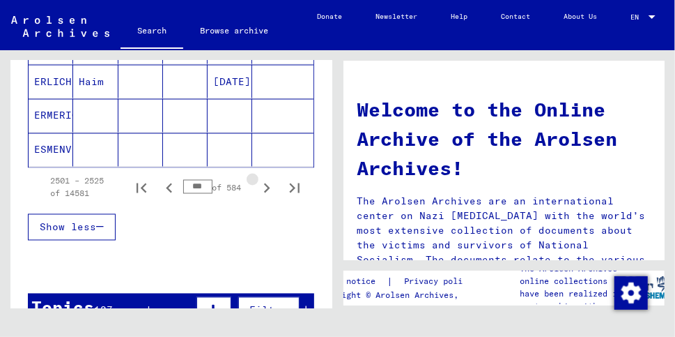
click at [267, 185] on icon "Next page" at bounding box center [267, 188] width 6 height 10
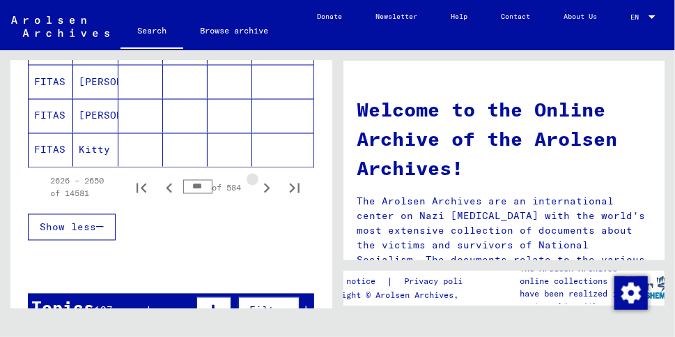
click at [267, 185] on icon "Next page" at bounding box center [267, 188] width 6 height 10
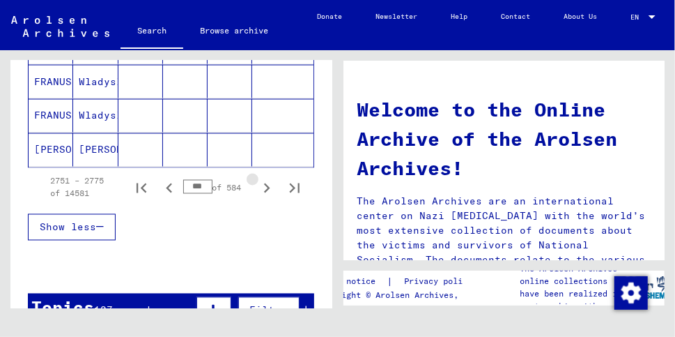
click at [267, 185] on icon "Next page" at bounding box center [267, 188] width 6 height 10
click at [289, 186] on icon "Last page" at bounding box center [295, 188] width 20 height 20
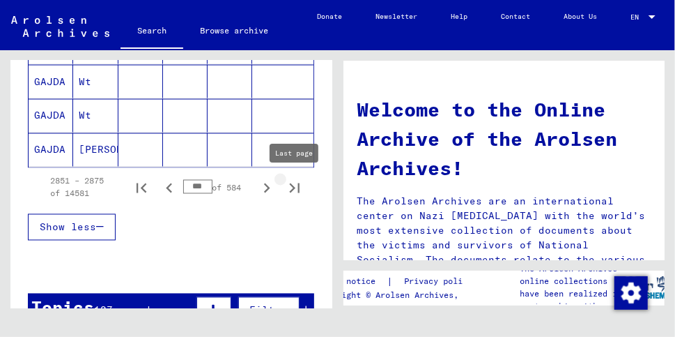
type input "***"
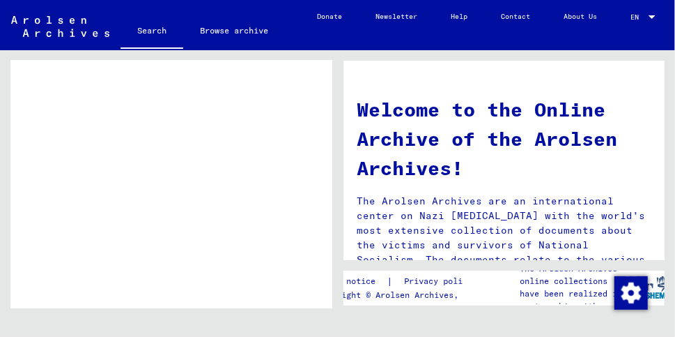
click at [153, 106] on div "Incarceration Documents / Camps and Ghettos / Auschwitz Concentration and Exter…" at bounding box center [202, 108] width 128 height 20
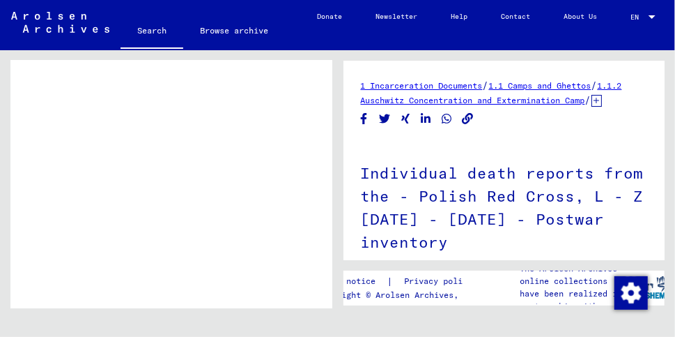
scroll to position [1065, 0]
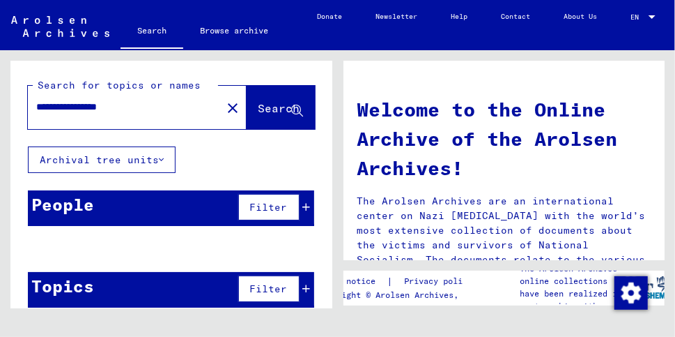
drag, startPoint x: 156, startPoint y: 105, endPoint x: 106, endPoint y: 105, distance: 50.2
click at [106, 105] on input "**********" at bounding box center [120, 107] width 169 height 15
click at [53, 107] on input "**********" at bounding box center [120, 107] width 169 height 15
click at [146, 109] on input "**********" at bounding box center [120, 107] width 169 height 15
type input "**********"
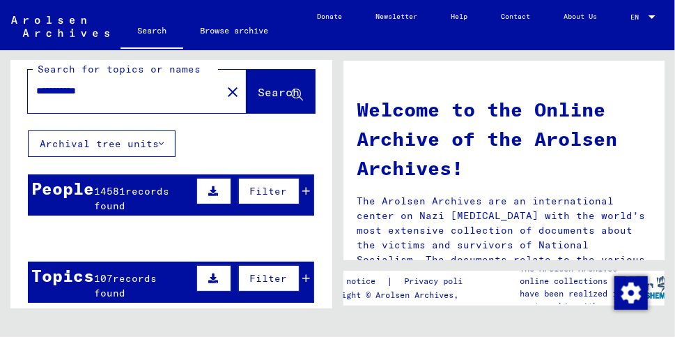
scroll to position [6, 0]
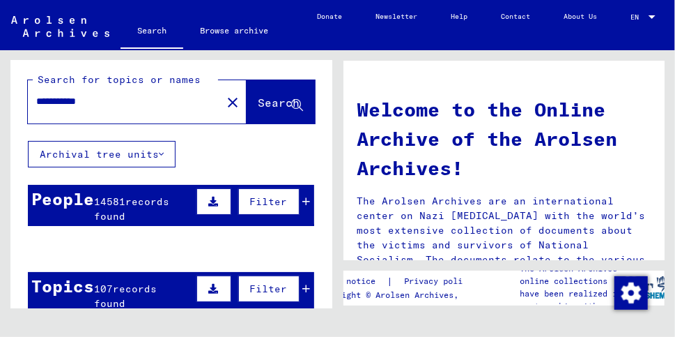
click at [260, 104] on span "Search" at bounding box center [280, 102] width 42 height 14
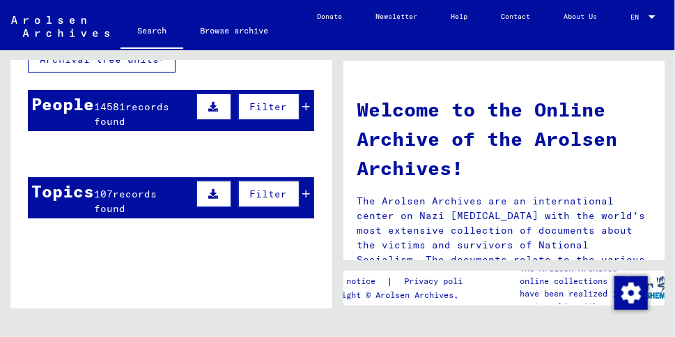
scroll to position [110, 0]
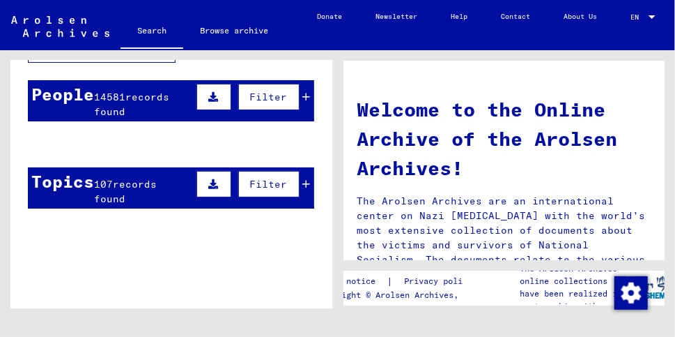
click at [306, 98] on icon at bounding box center [307, 97] width 8 height 10
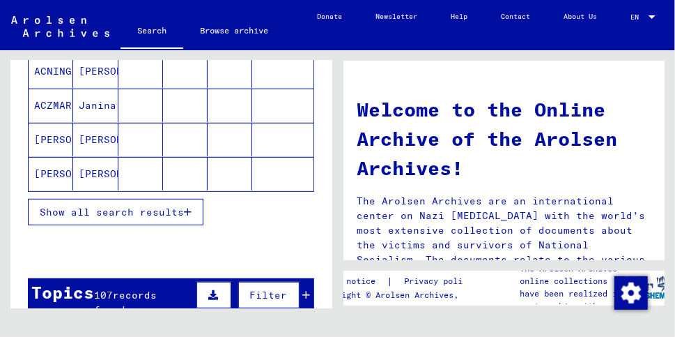
scroll to position [255, 0]
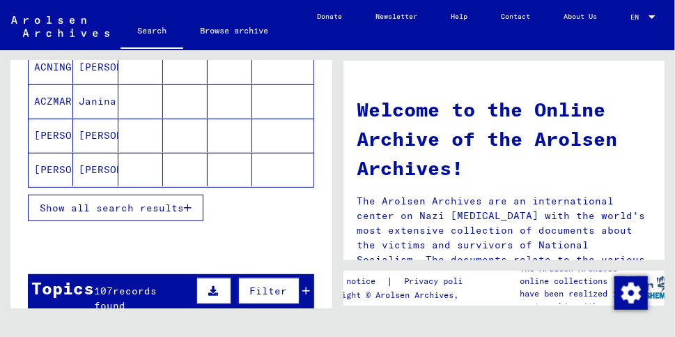
click at [184, 206] on span "Show all search results" at bounding box center [112, 207] width 144 height 13
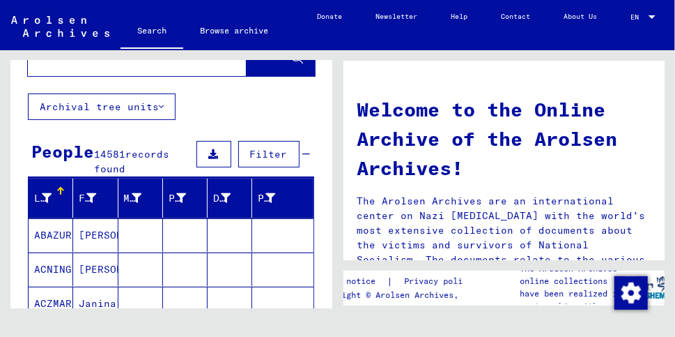
scroll to position [14, 0]
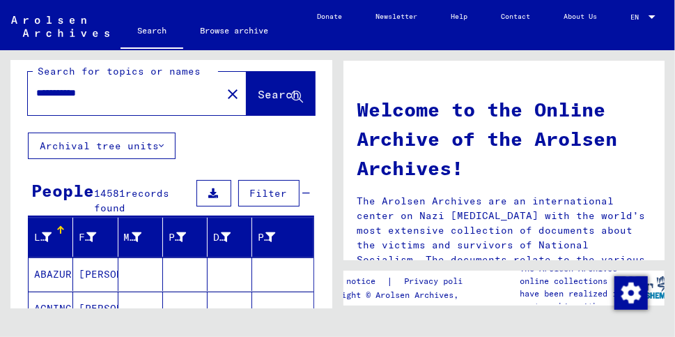
click at [274, 193] on span "Filter" at bounding box center [269, 193] width 38 height 13
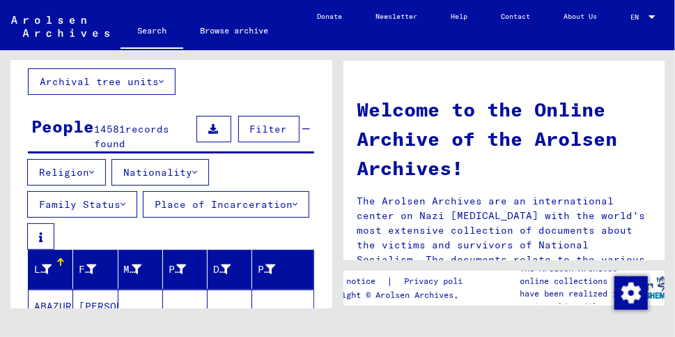
scroll to position [79, 0]
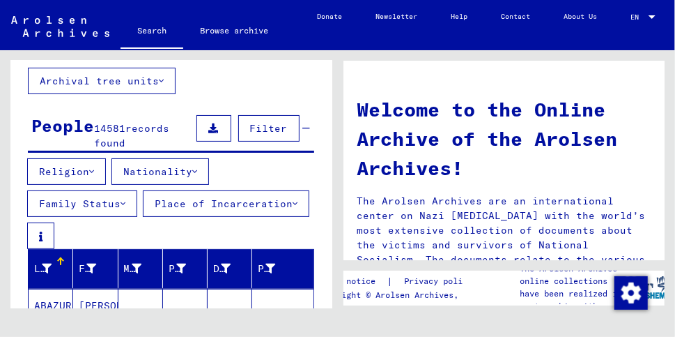
click at [174, 173] on button "Nationality" at bounding box center [160, 171] width 98 height 26
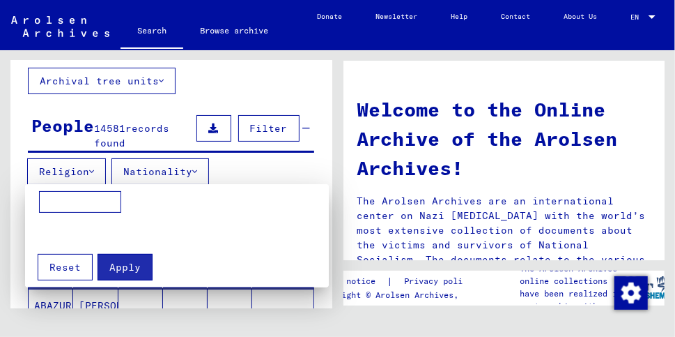
click at [91, 203] on input at bounding box center [80, 202] width 82 height 22
type input "******"
click at [111, 269] on span "Apply" at bounding box center [124, 267] width 31 height 13
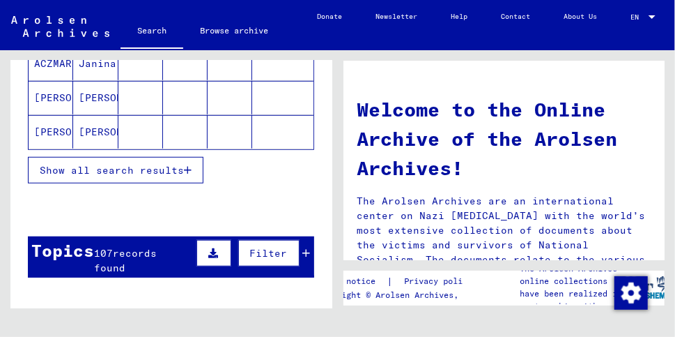
scroll to position [402, 0]
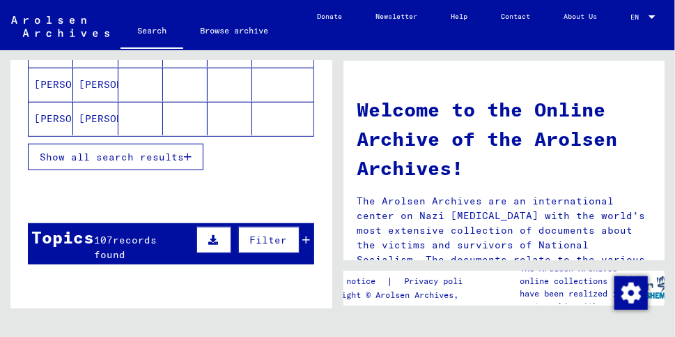
click at [190, 162] on icon "button" at bounding box center [188, 157] width 8 height 10
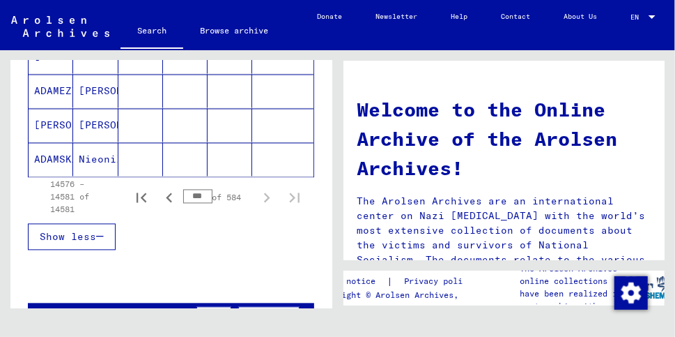
scroll to position [1058, 0]
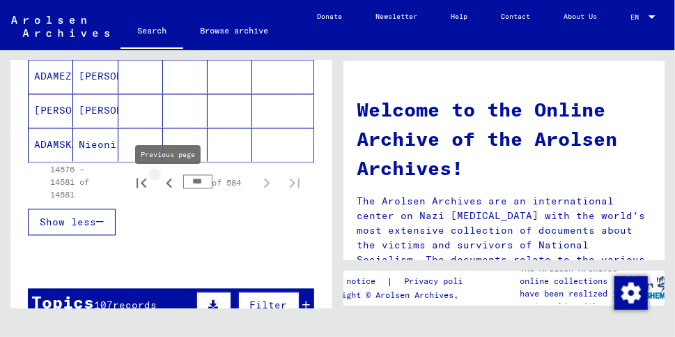
click at [169, 188] on icon "Previous page" at bounding box center [169, 183] width 6 height 10
click at [169, 188] on icon "Previous page" at bounding box center [170, 183] width 20 height 20
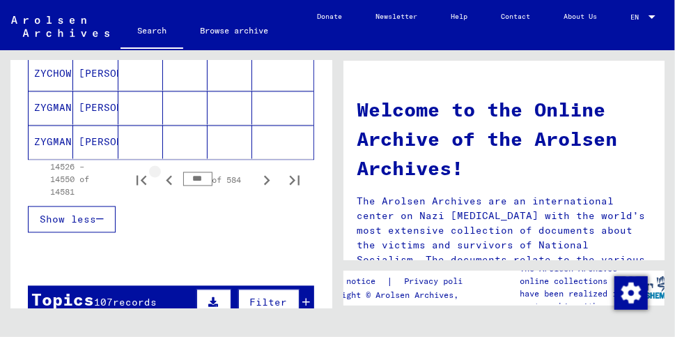
click at [169, 188] on icon "Previous page" at bounding box center [170, 181] width 20 height 20
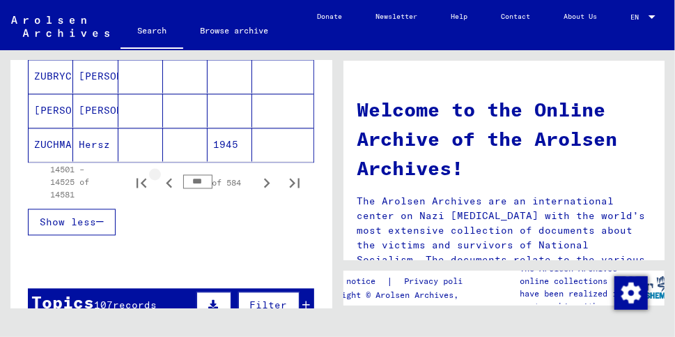
click at [169, 188] on icon "Previous page" at bounding box center [170, 183] width 20 height 20
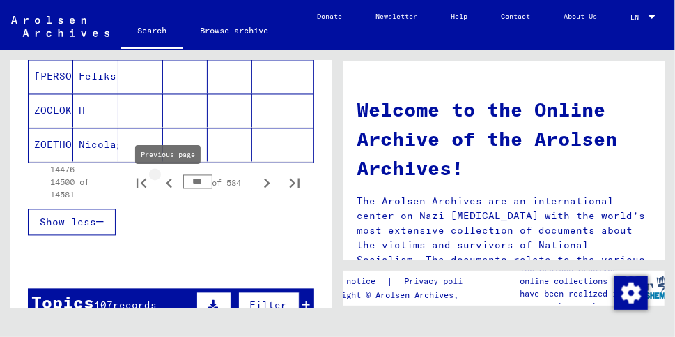
click at [169, 187] on icon "Previous page" at bounding box center [170, 183] width 20 height 20
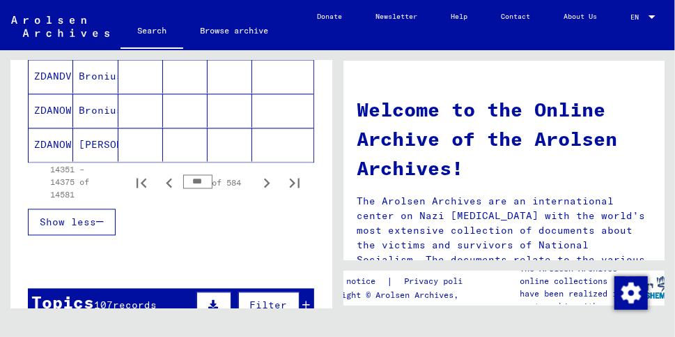
click at [169, 187] on icon "Previous page" at bounding box center [170, 183] width 20 height 20
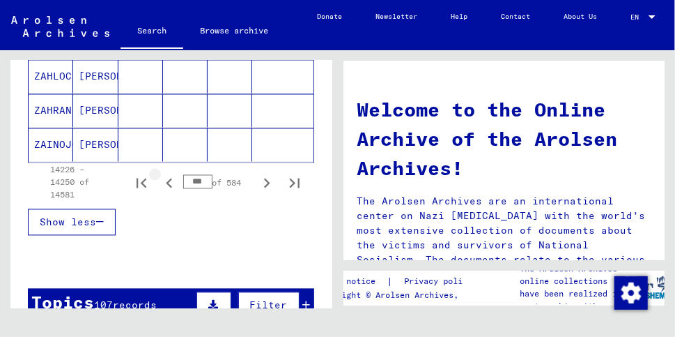
click at [169, 187] on icon "Previous page" at bounding box center [170, 183] width 20 height 20
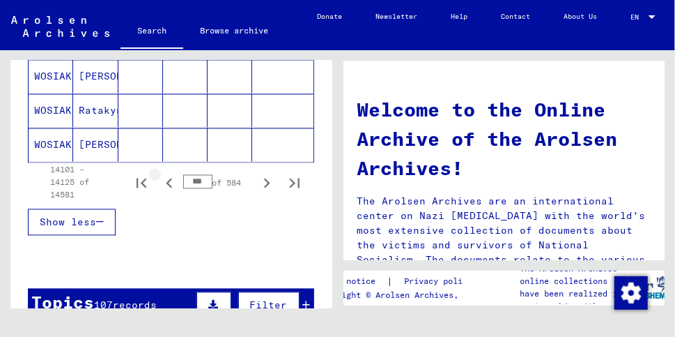
click at [169, 187] on icon "Previous page" at bounding box center [170, 183] width 20 height 20
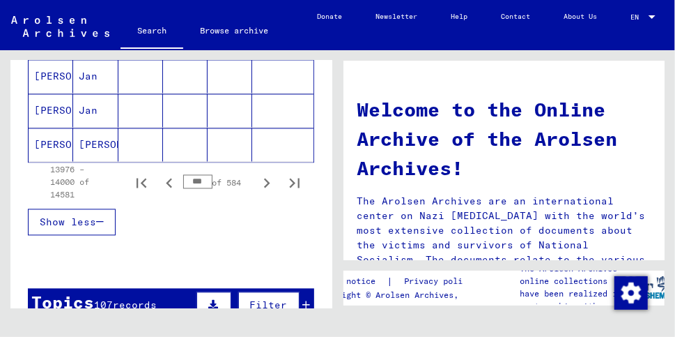
click at [169, 187] on icon "Previous page" at bounding box center [170, 183] width 20 height 20
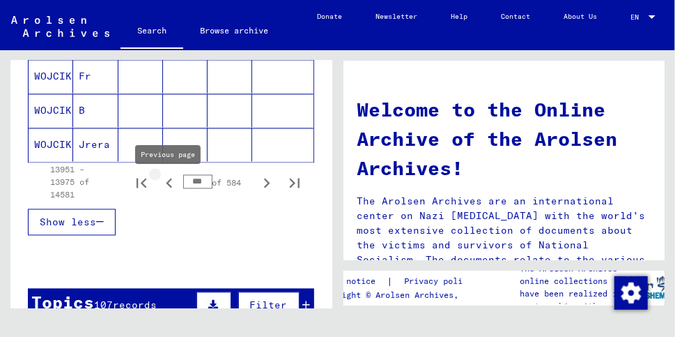
click at [168, 188] on icon "Previous page" at bounding box center [169, 183] width 6 height 10
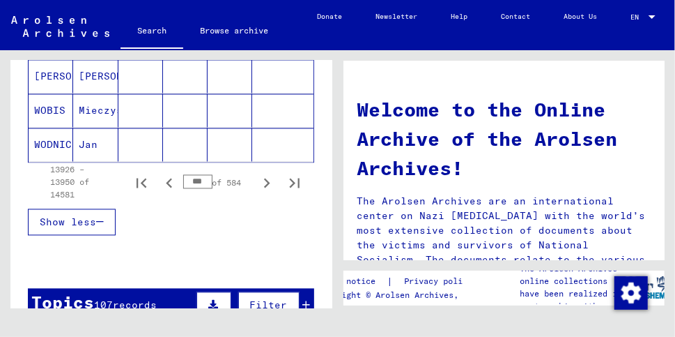
click at [168, 188] on icon "Previous page" at bounding box center [169, 183] width 6 height 10
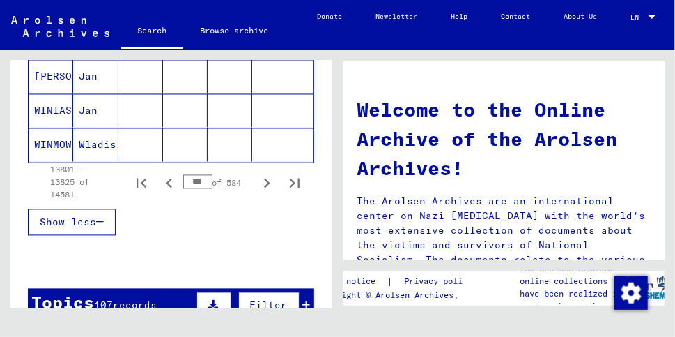
click at [168, 188] on icon "Previous page" at bounding box center [169, 183] width 6 height 10
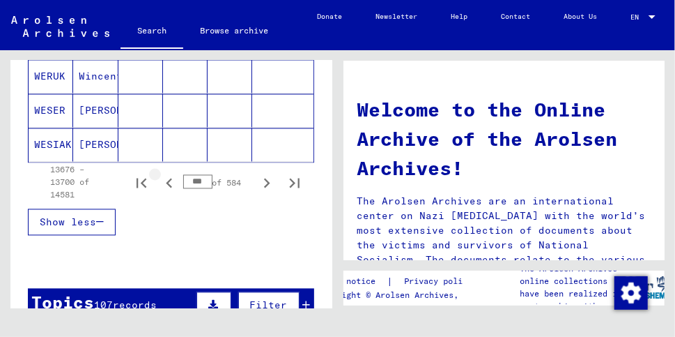
click at [168, 188] on icon "Previous page" at bounding box center [169, 183] width 6 height 10
click at [168, 187] on icon "Previous page" at bounding box center [169, 183] width 6 height 10
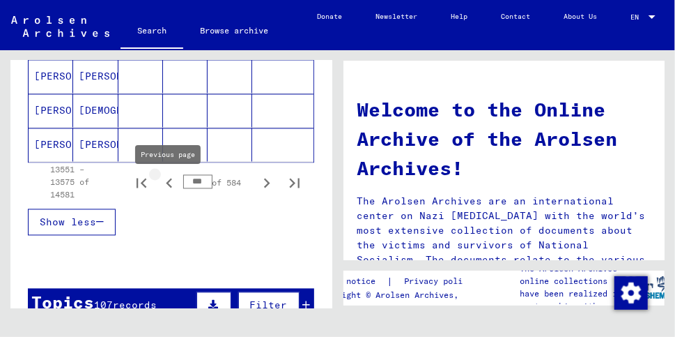
click at [168, 187] on icon "Previous page" at bounding box center [169, 183] width 6 height 10
click at [167, 188] on icon "Previous page" at bounding box center [169, 183] width 6 height 10
type input "***"
